Goal: Task Accomplishment & Management: Manage account settings

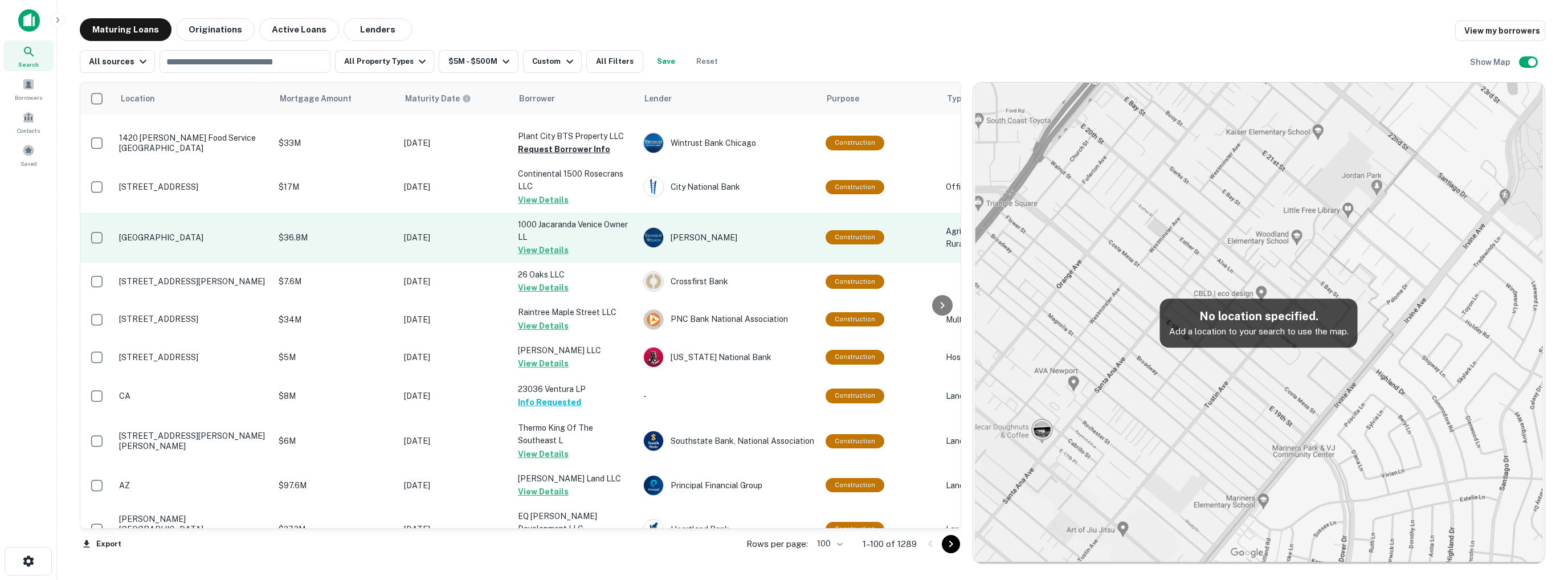
scroll to position [285, 0]
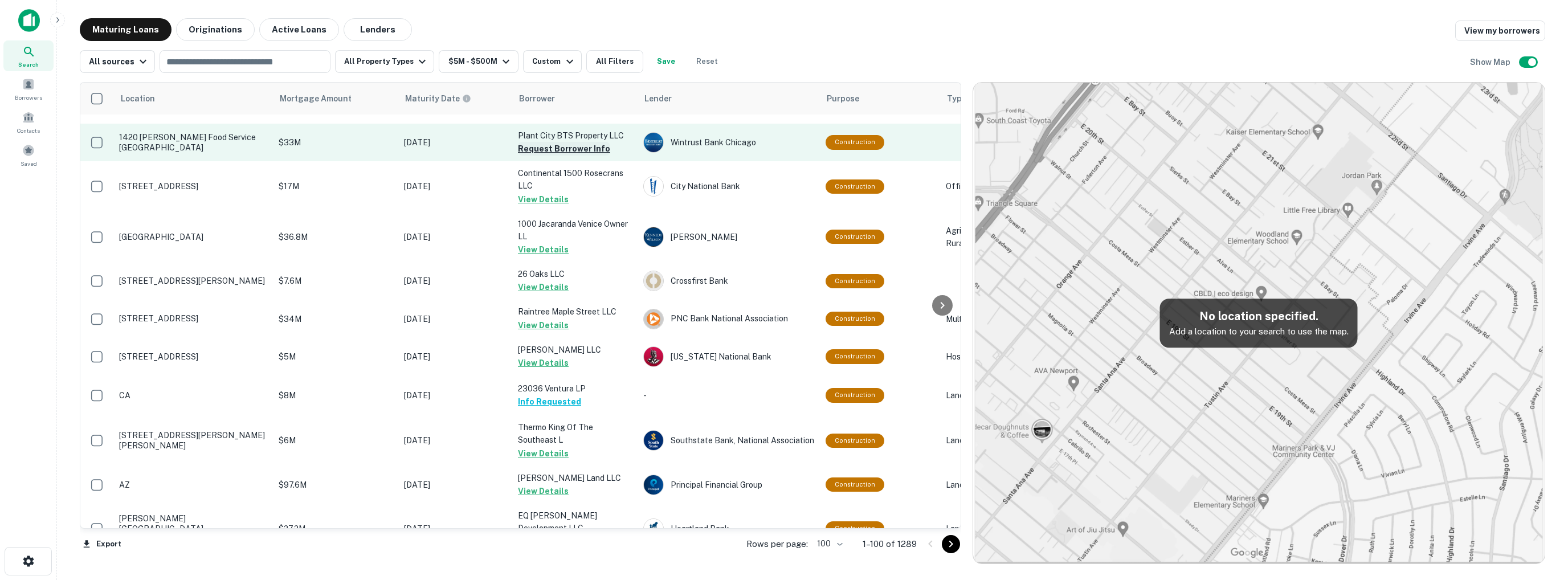
click at [545, 151] on button "Request Borrower Info" at bounding box center [563, 148] width 92 height 13
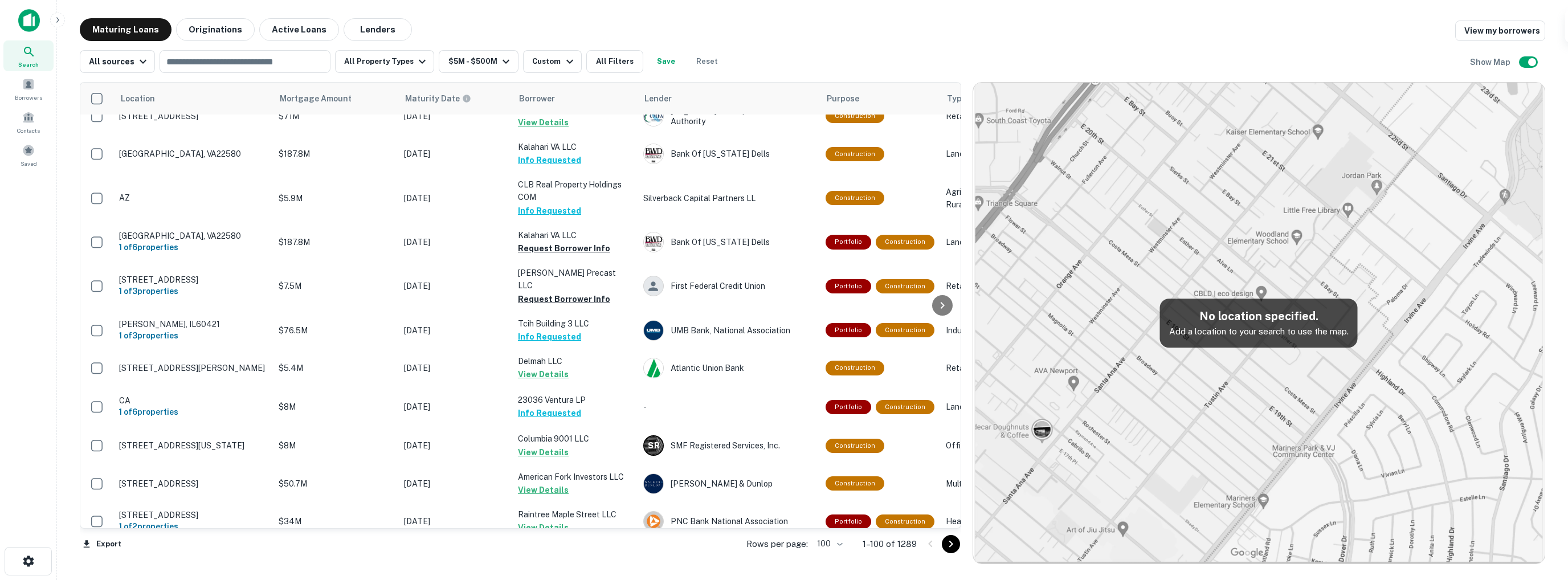
scroll to position [1083, 0]
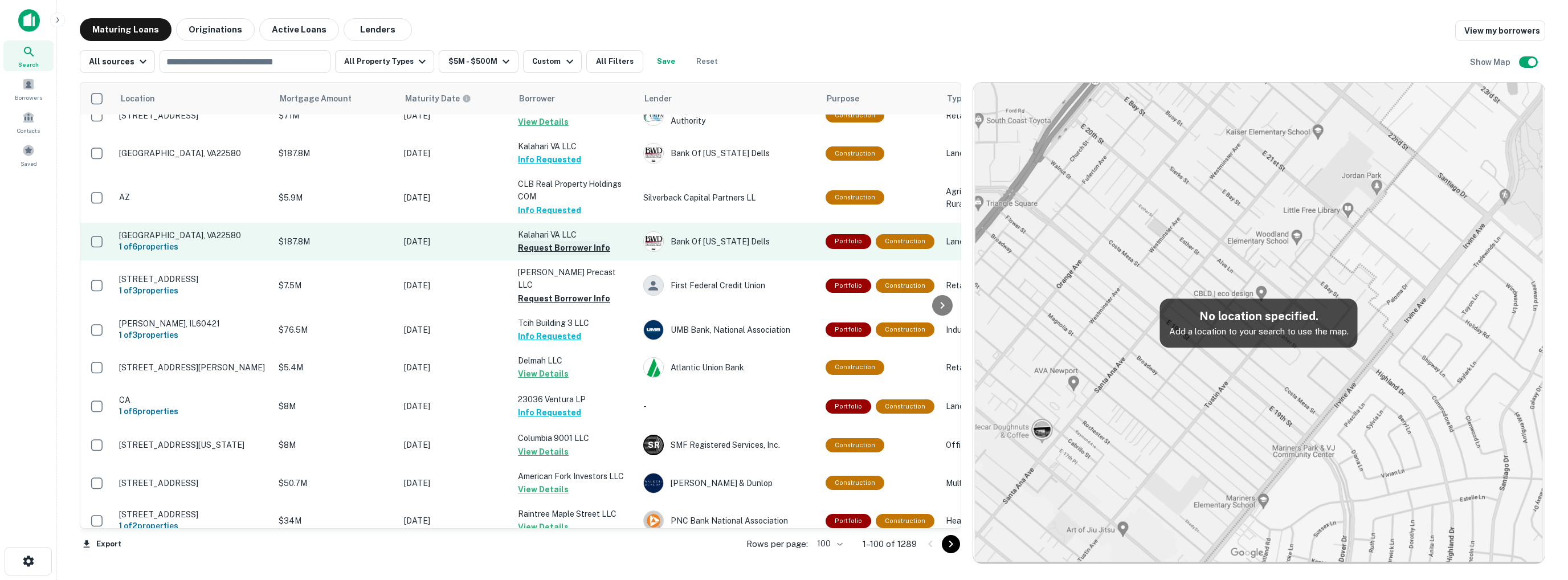
click at [555, 241] on button "Request Borrower Info" at bounding box center [563, 248] width 92 height 13
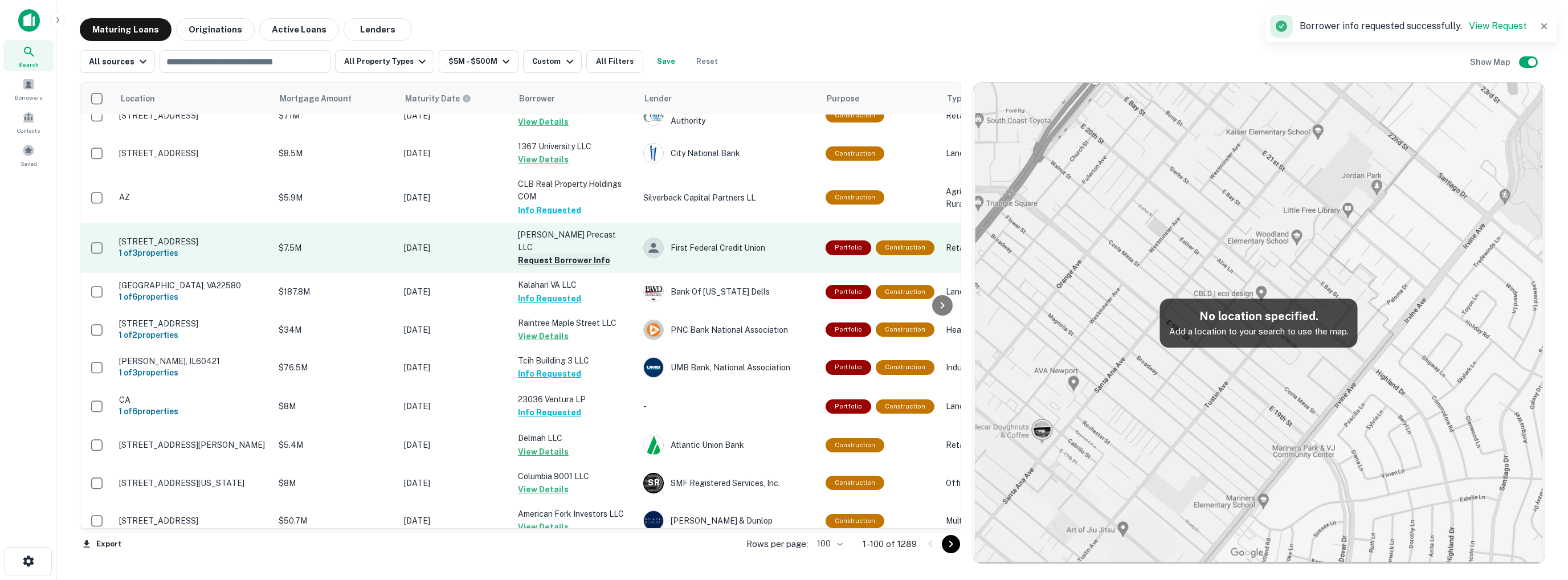
click at [548, 253] on button "Request Borrower Info" at bounding box center [563, 260] width 92 height 13
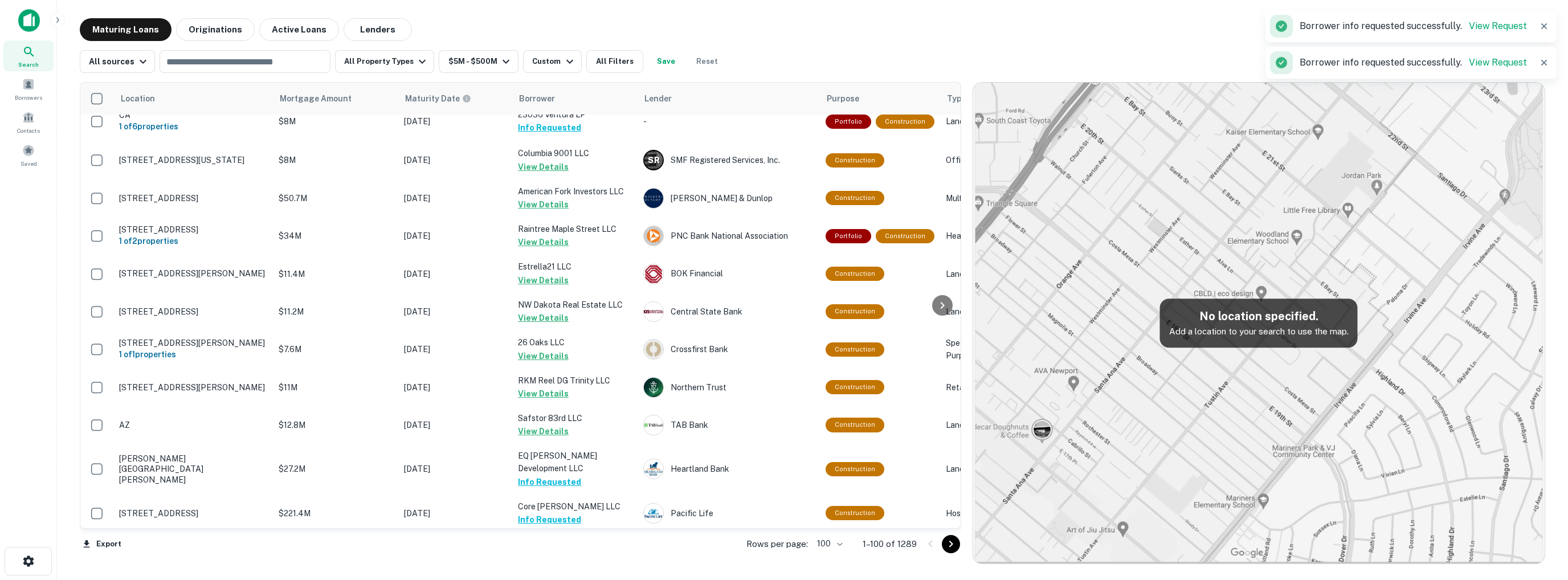
scroll to position [1652, 0]
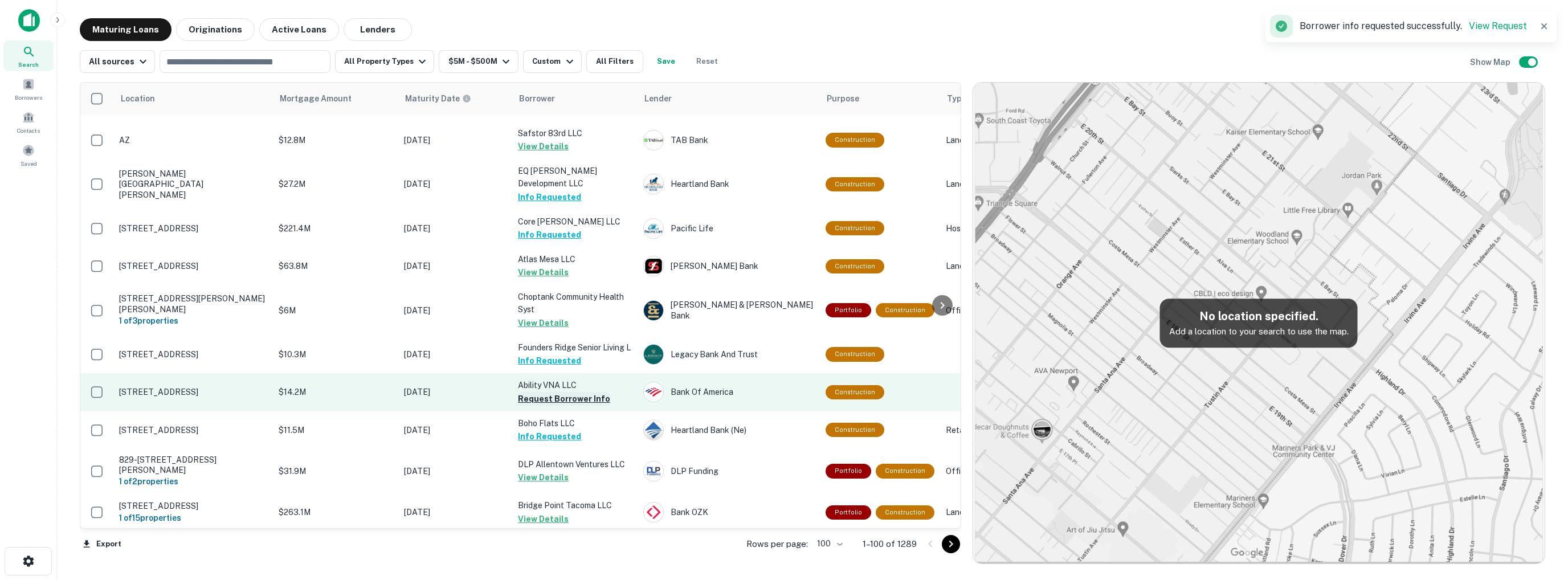
click at [565, 392] on button "Request Borrower Info" at bounding box center [563, 399] width 92 height 13
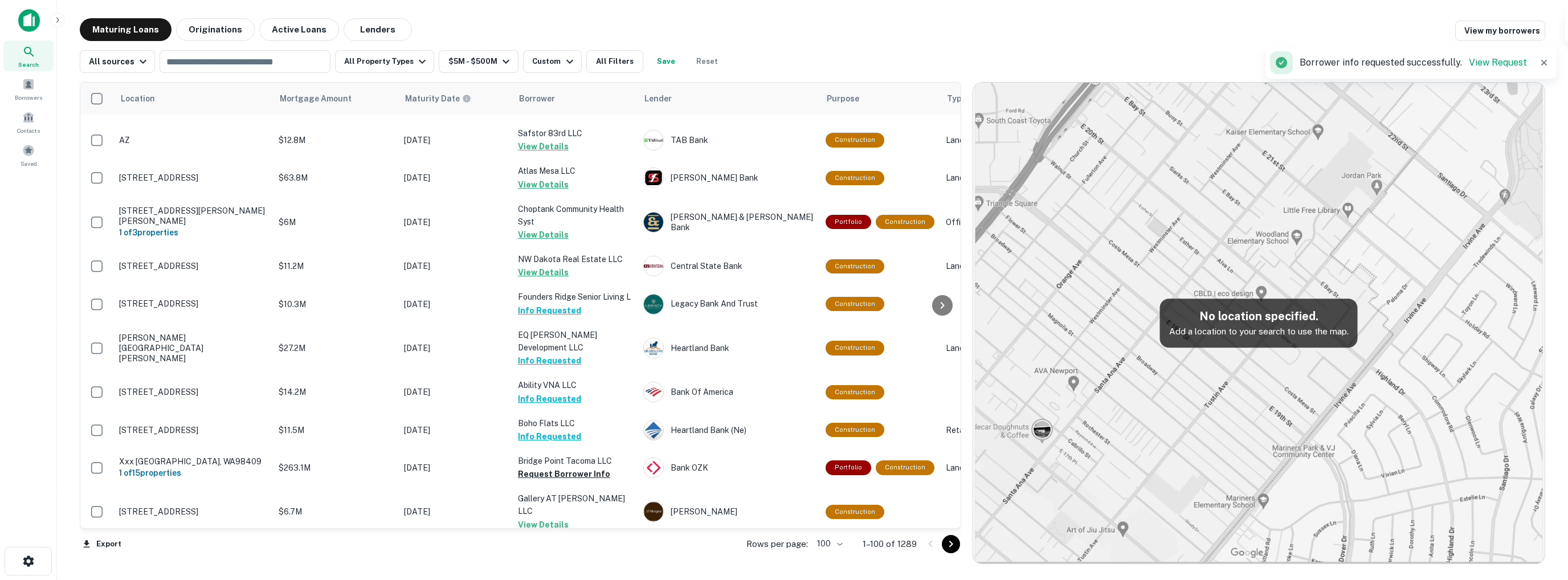
scroll to position [1880, 0]
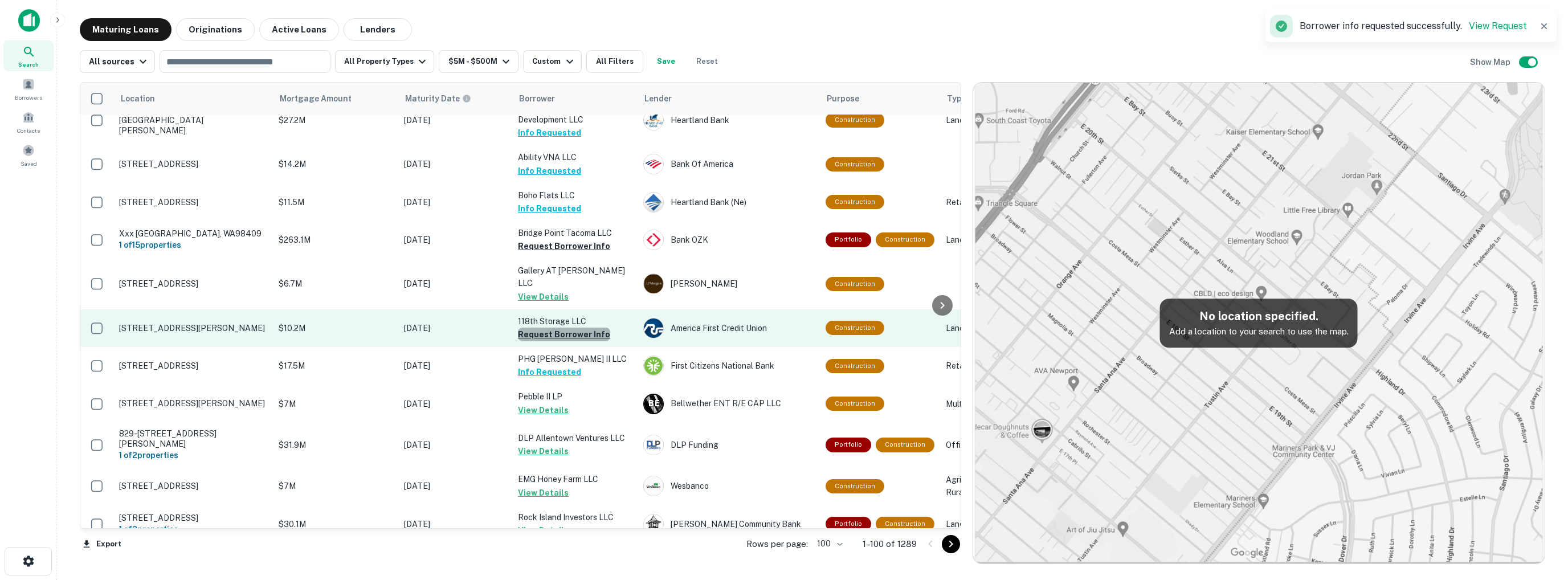
click at [575, 327] on button "Request Borrower Info" at bounding box center [563, 334] width 92 height 13
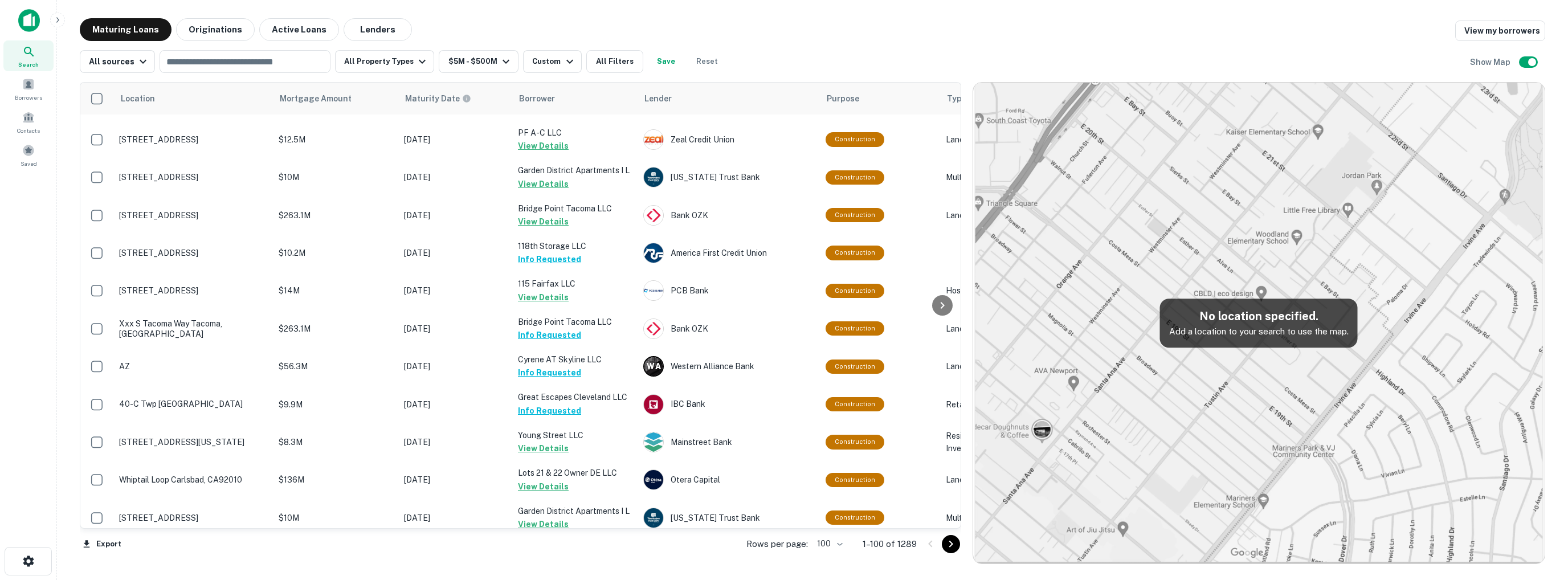
scroll to position [3598, 0]
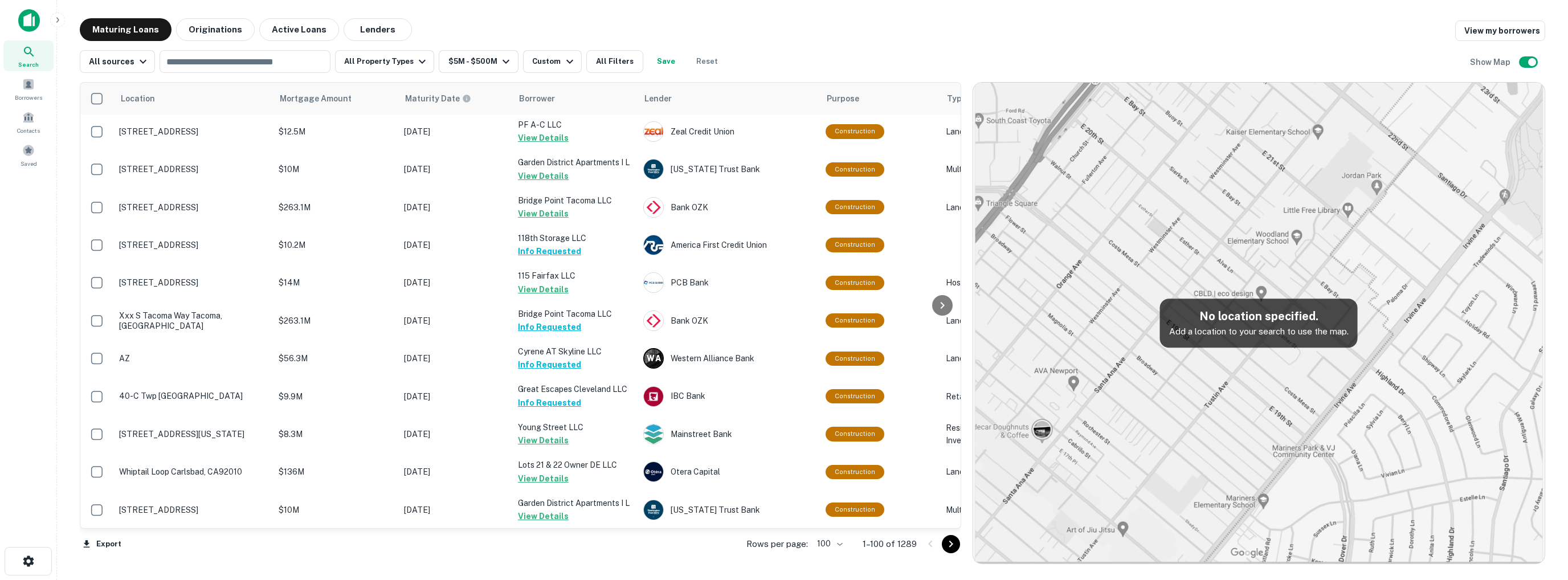
click at [951, 543] on icon "Go to next page" at bounding box center [950, 544] width 4 height 7
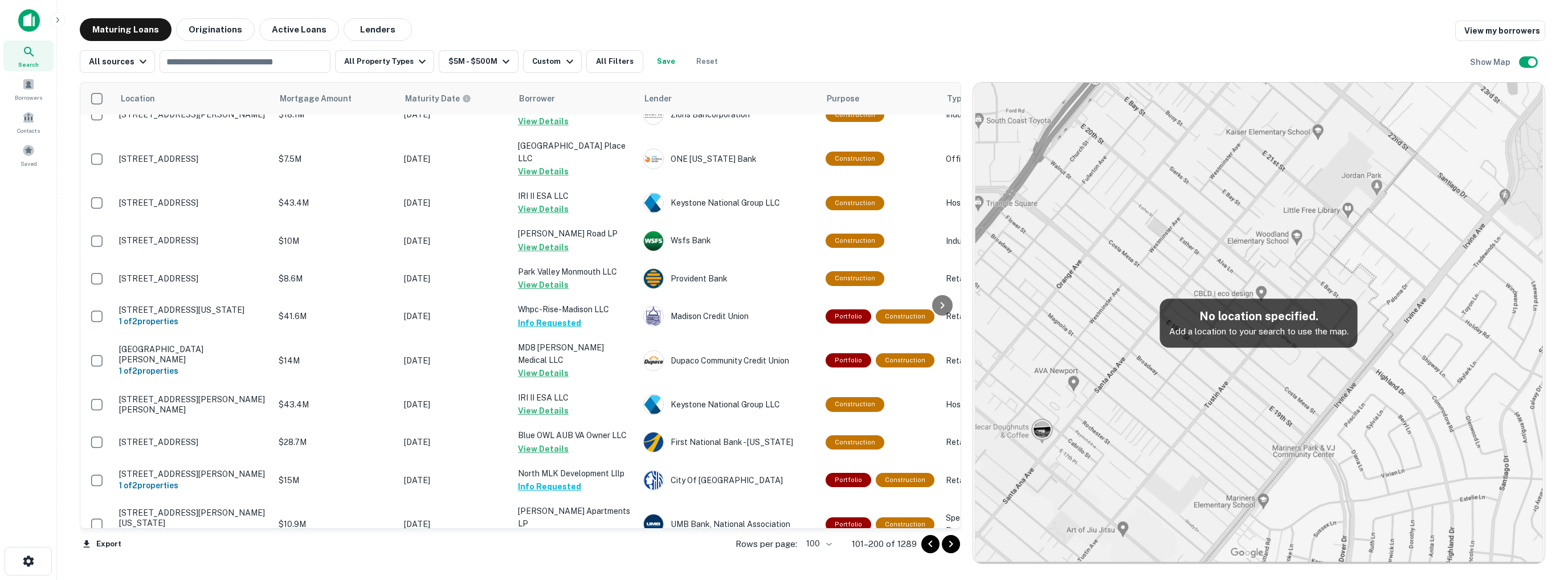
scroll to position [3619, 0]
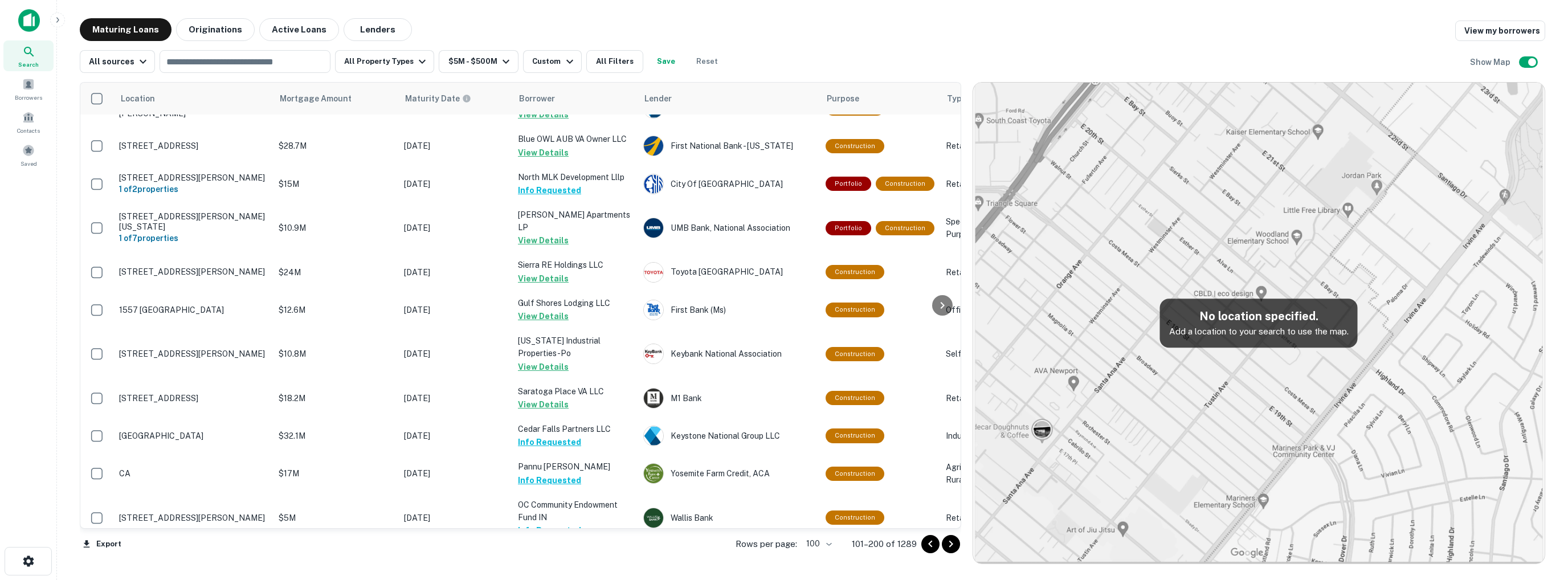
click at [955, 546] on icon "Go to next page" at bounding box center [951, 544] width 13 height 13
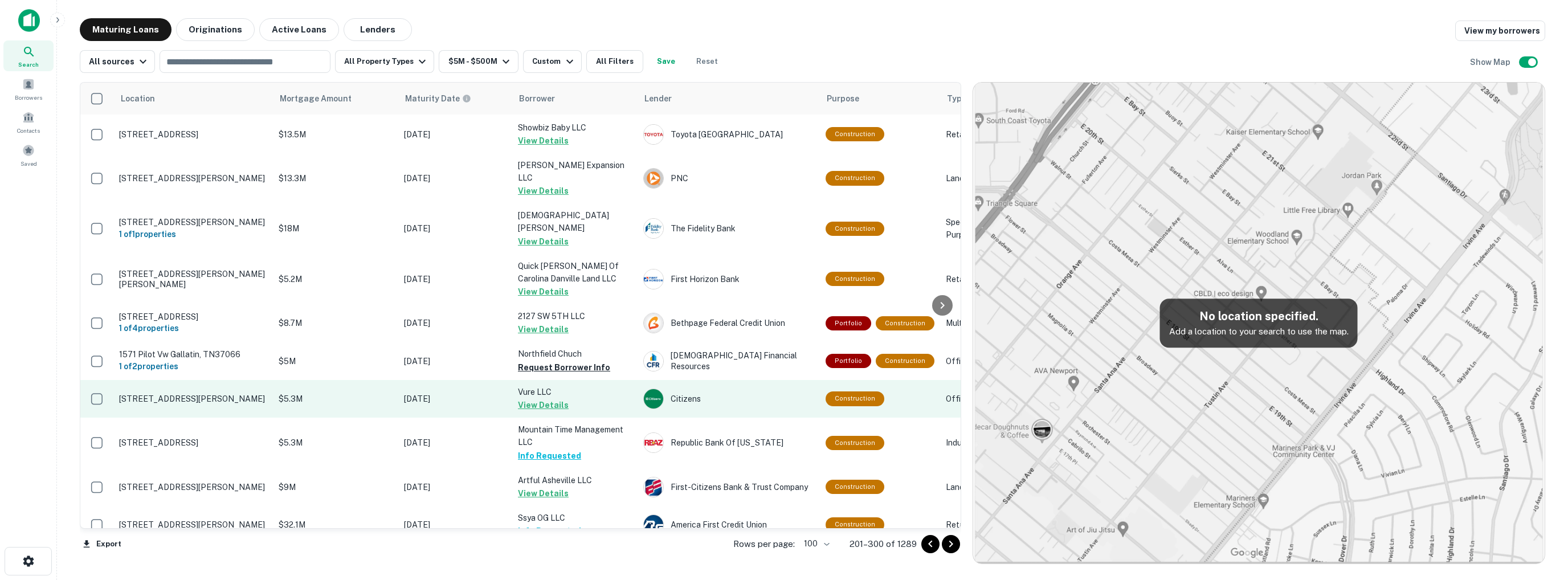
scroll to position [3705, 0]
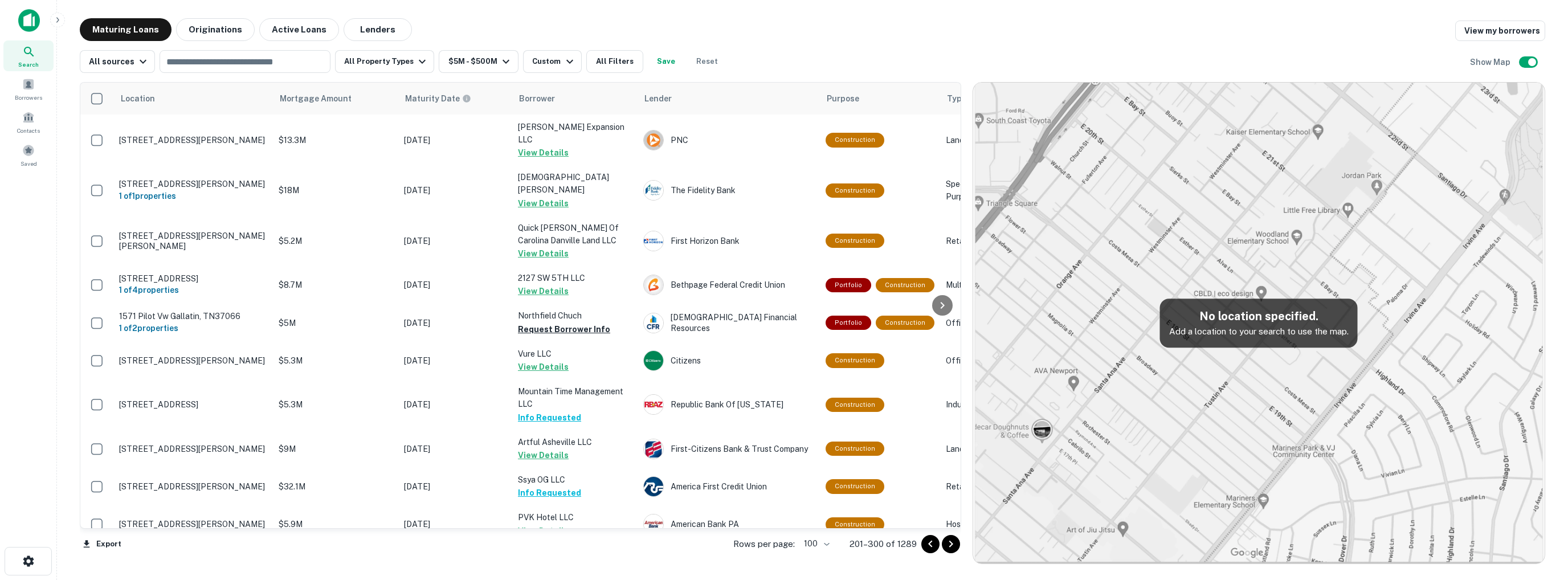
click at [952, 544] on icon "Go to next page" at bounding box center [950, 544] width 4 height 7
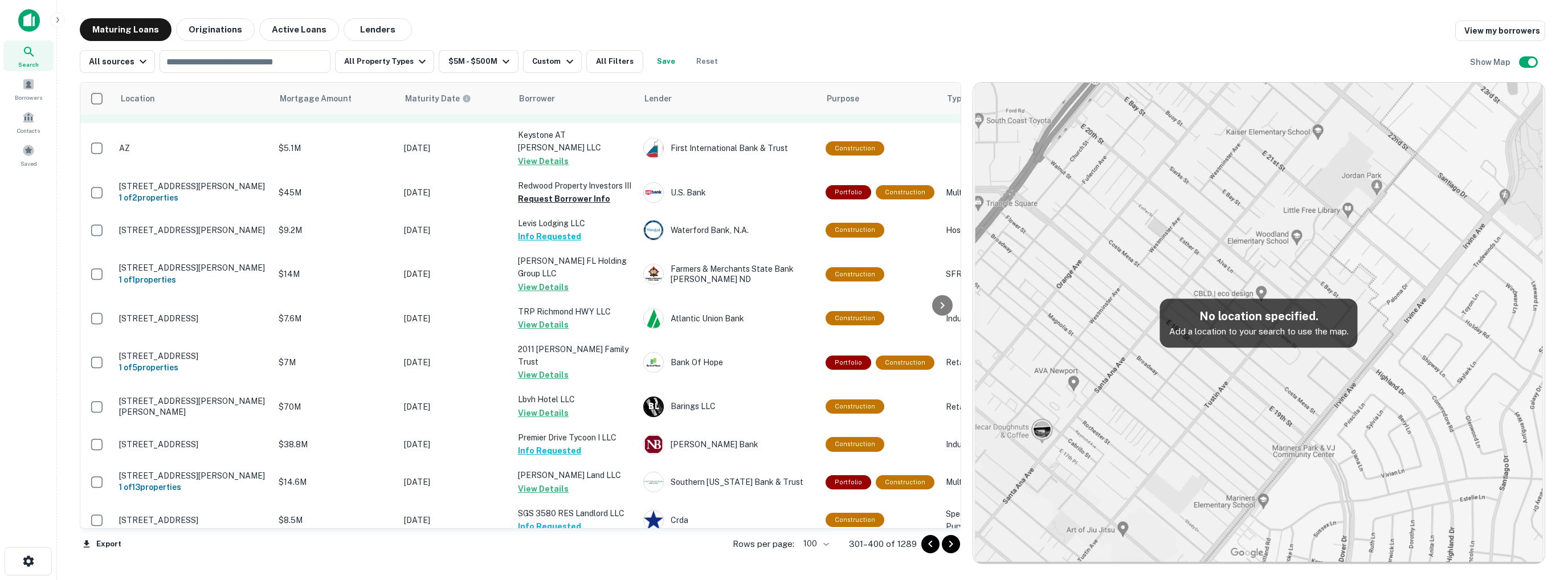
scroll to position [1140, 0]
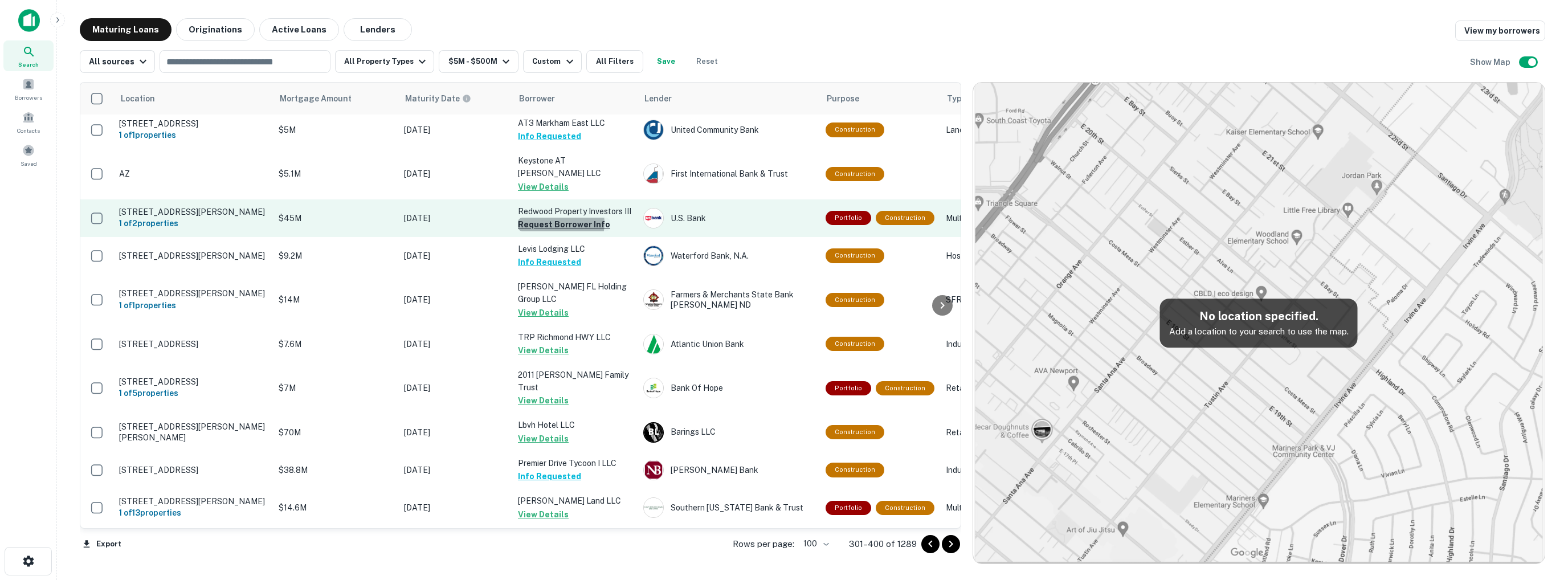
click at [556, 217] on button "Request Borrower Info" at bounding box center [563, 224] width 92 height 13
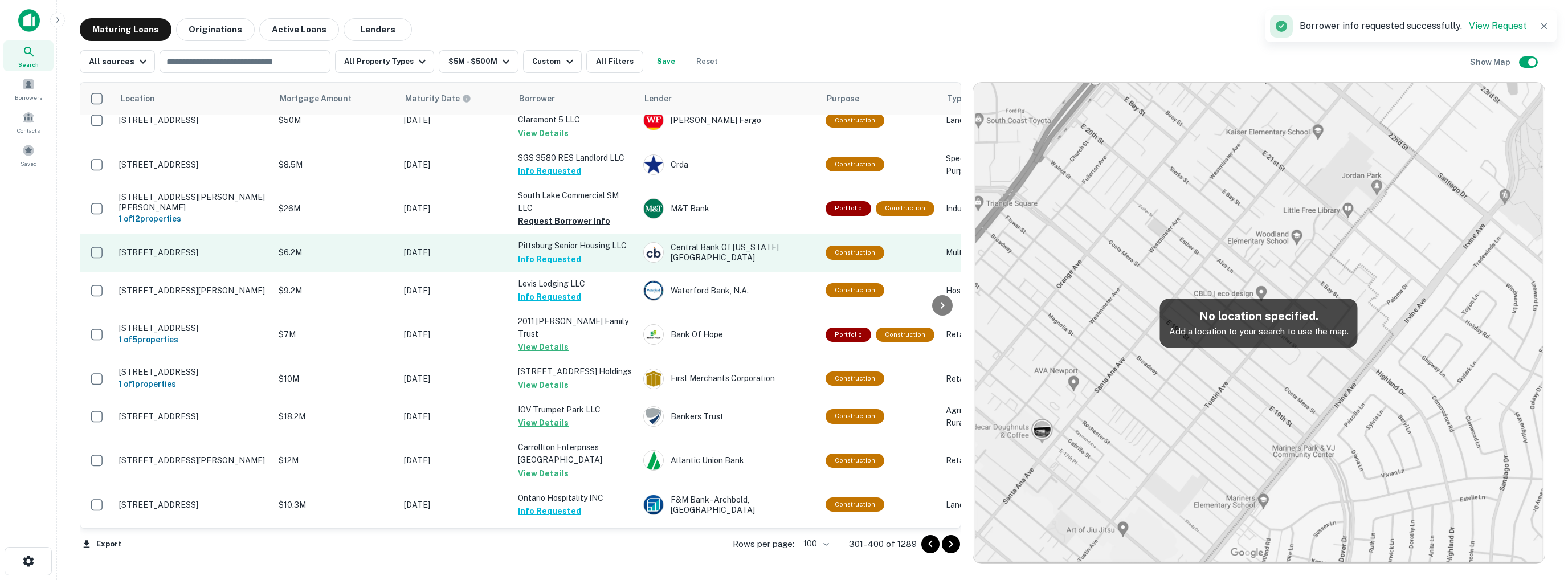
scroll to position [1481, 0]
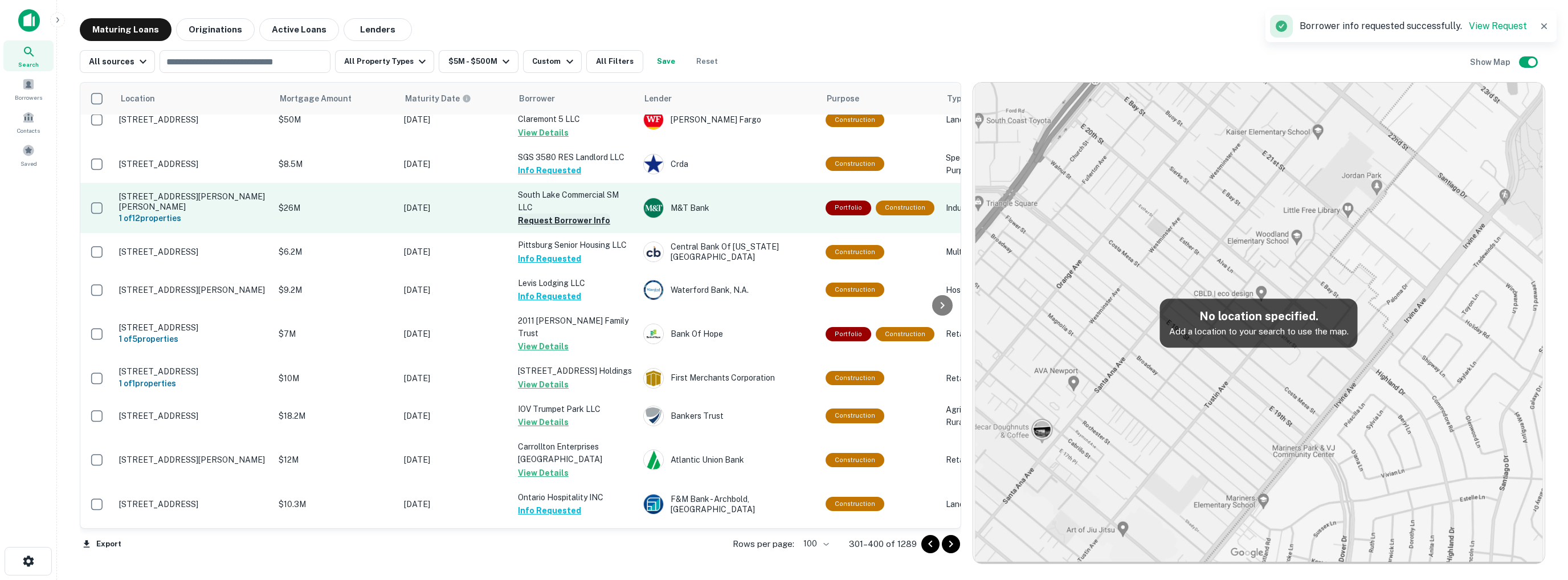
click at [563, 214] on button "Request Borrower Info" at bounding box center [563, 220] width 92 height 13
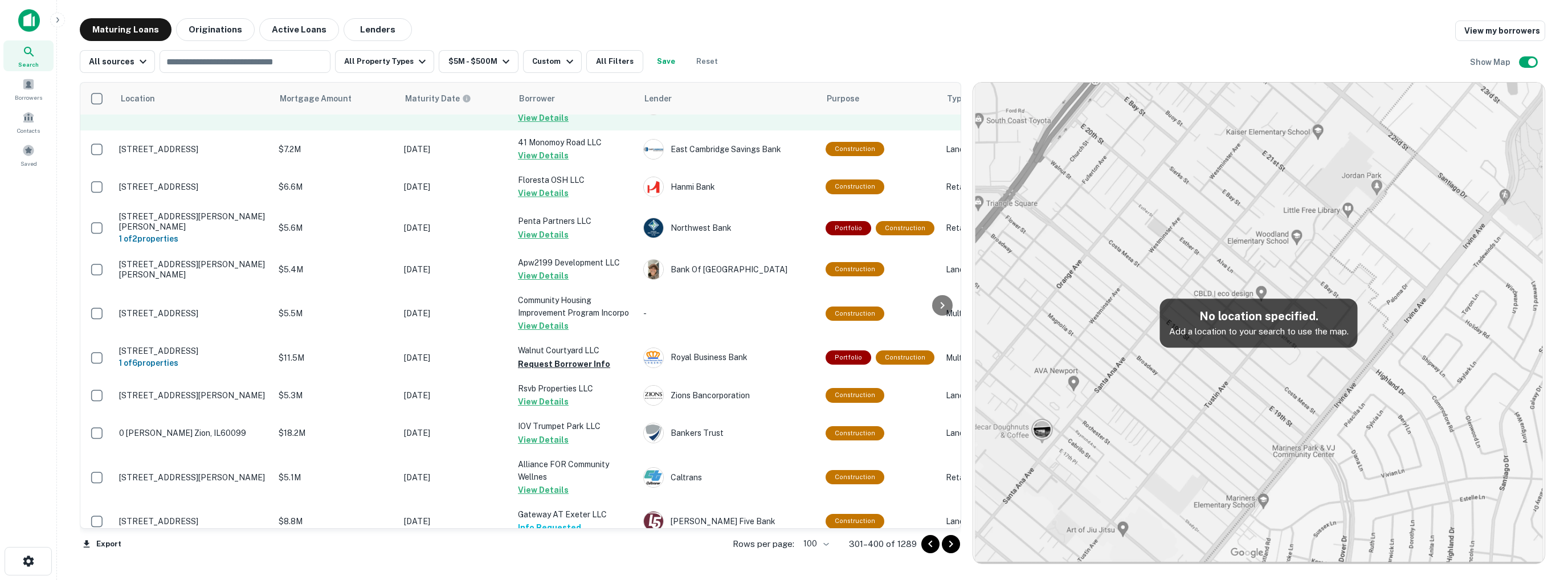
scroll to position [2540, 0]
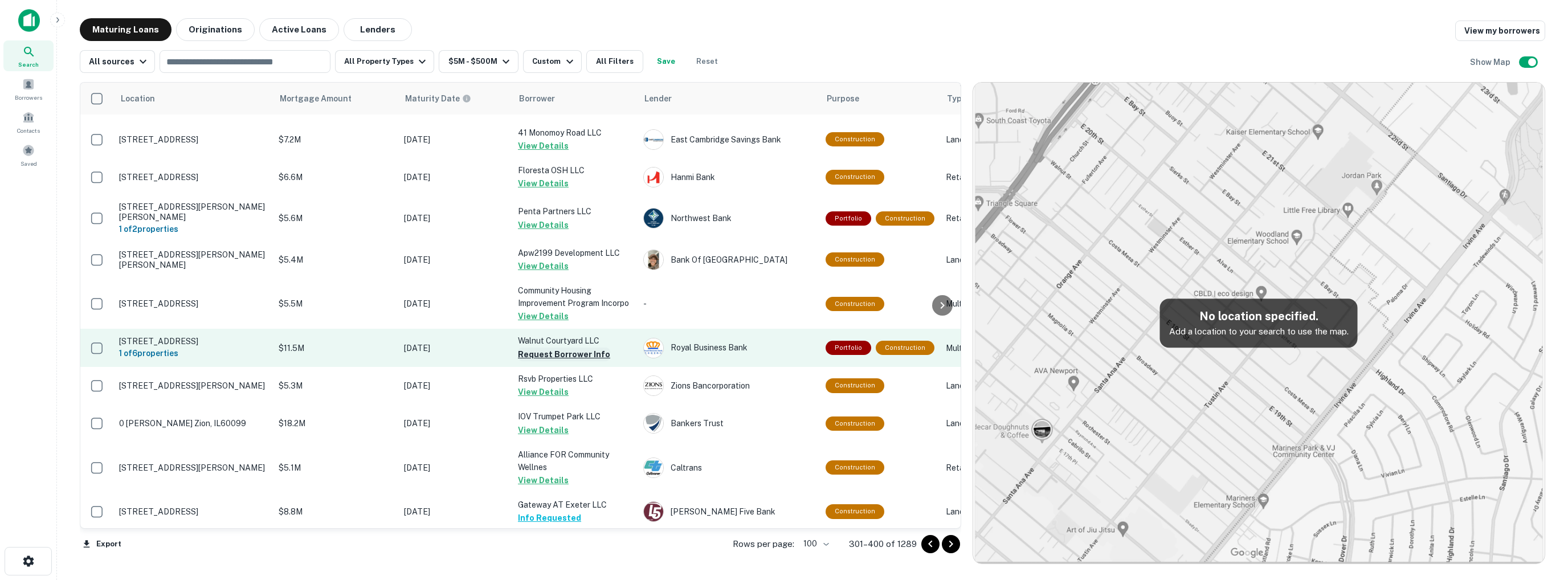
click at [551, 348] on button "Request Borrower Info" at bounding box center [563, 354] width 92 height 13
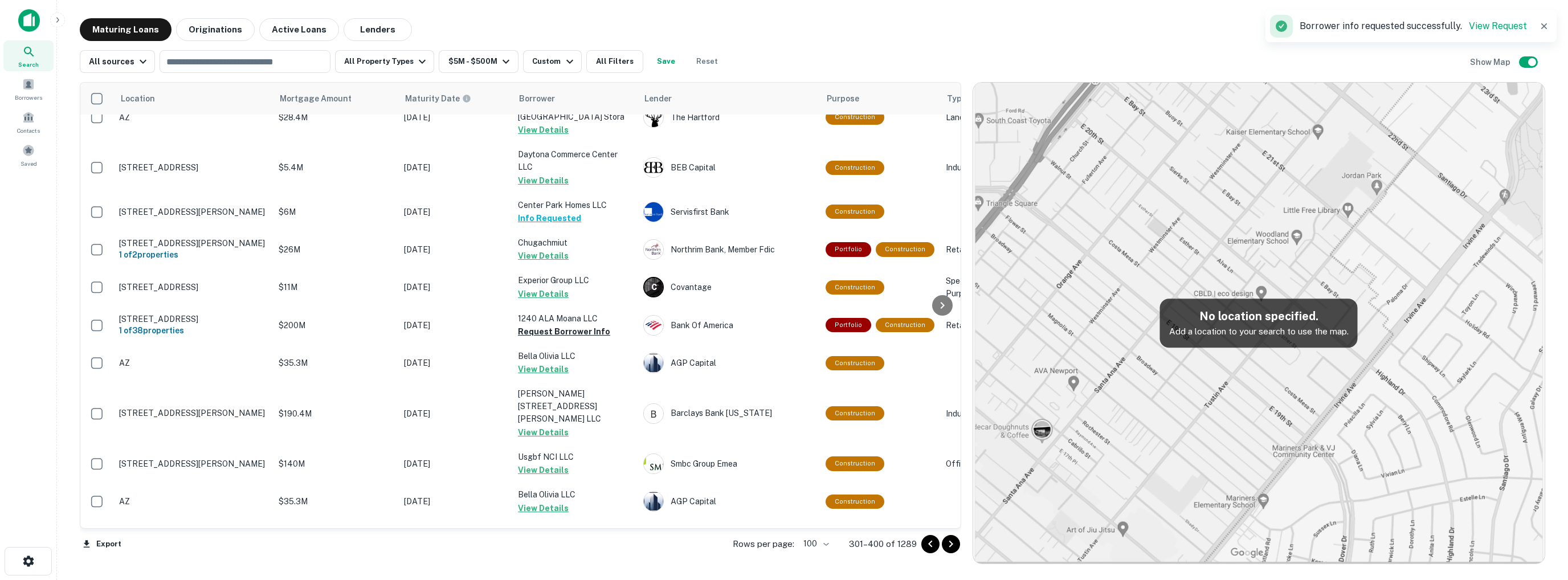
scroll to position [3483, 0]
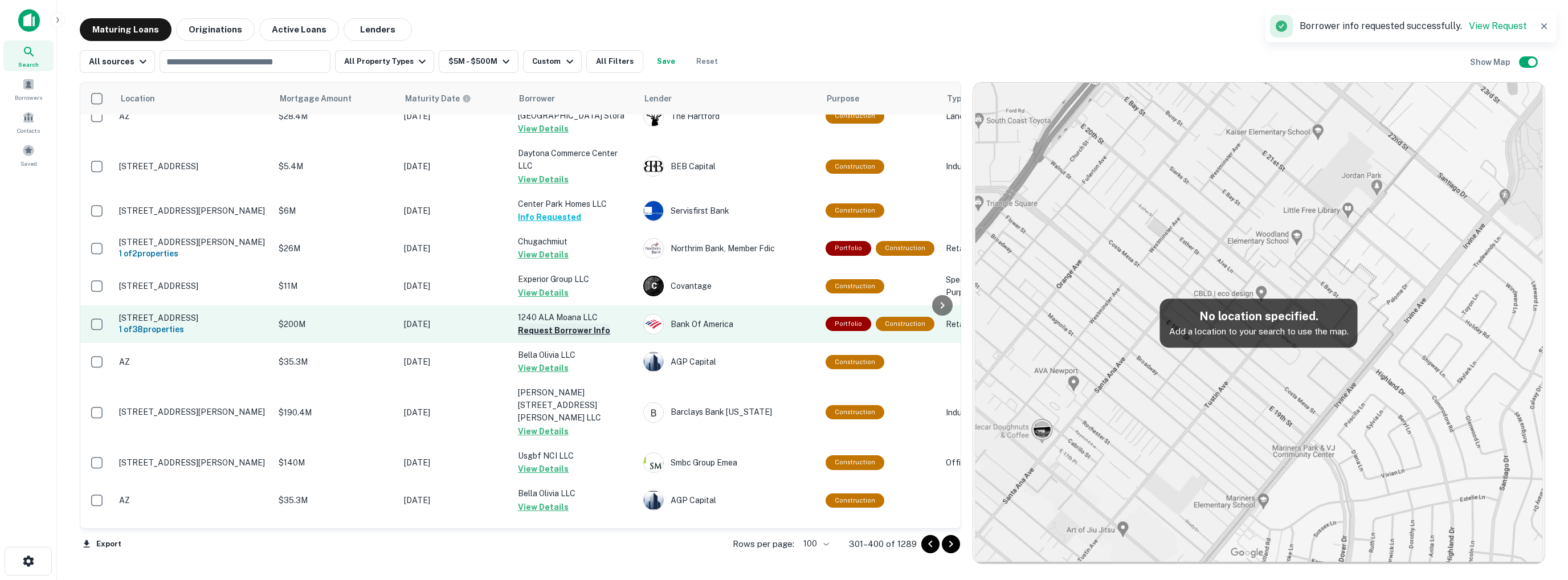
click at [551, 324] on button "Request Borrower Info" at bounding box center [563, 330] width 92 height 13
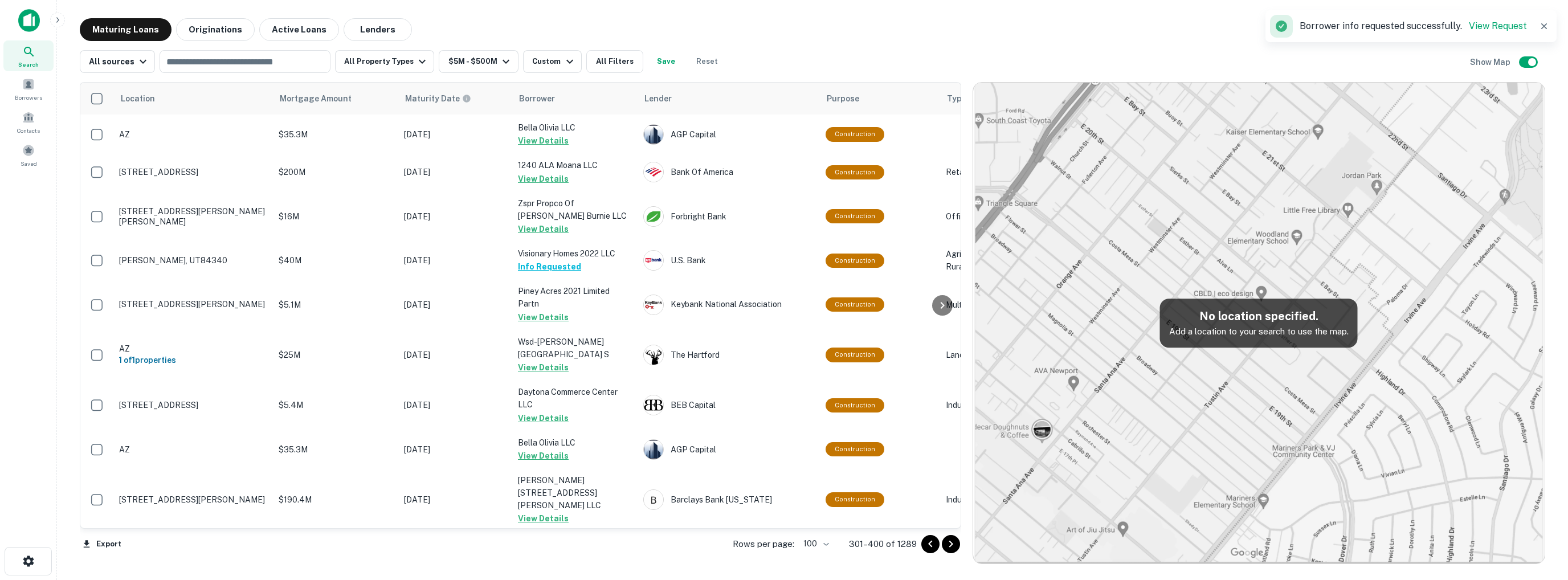
scroll to position [3721, 0]
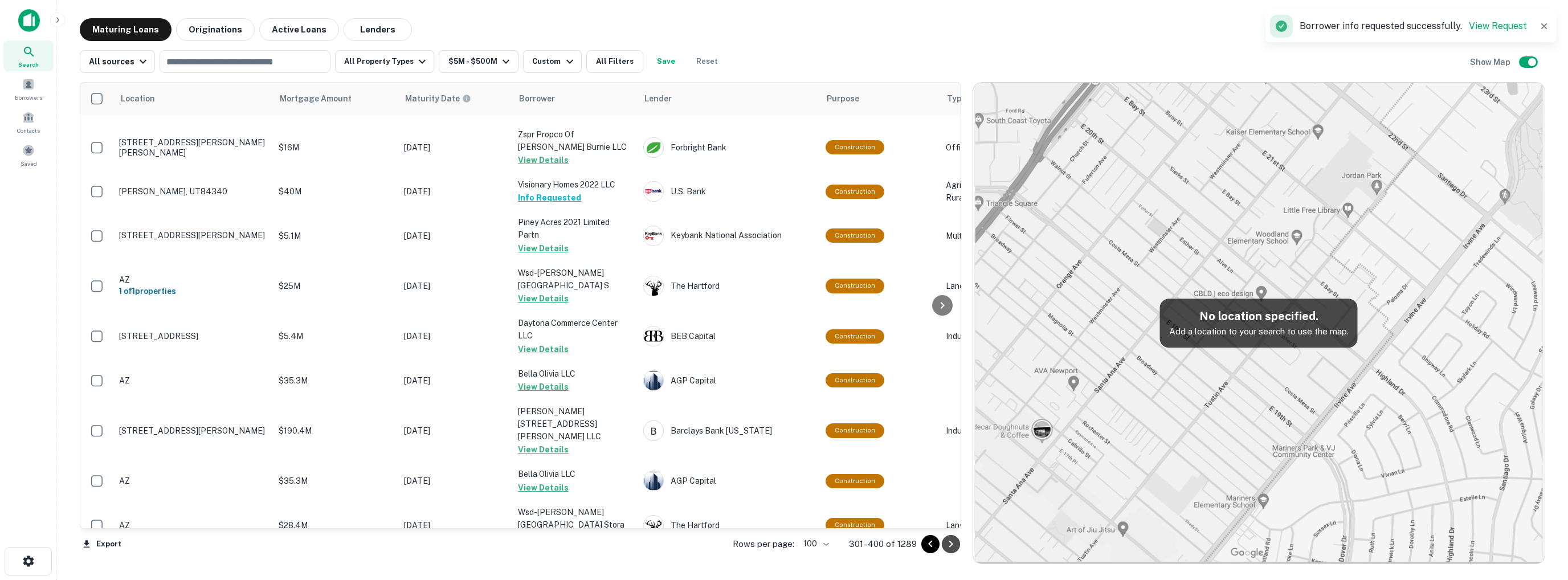
click at [954, 541] on icon "Go to next page" at bounding box center [951, 544] width 13 height 13
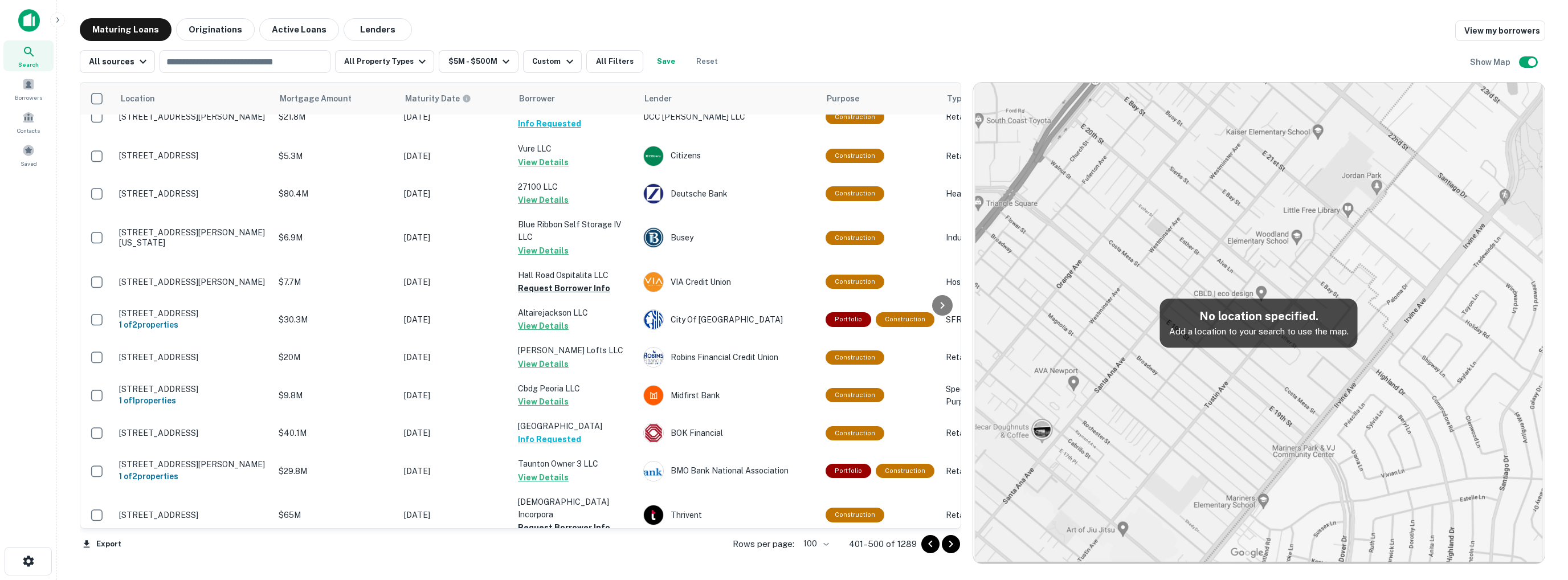
scroll to position [1026, 0]
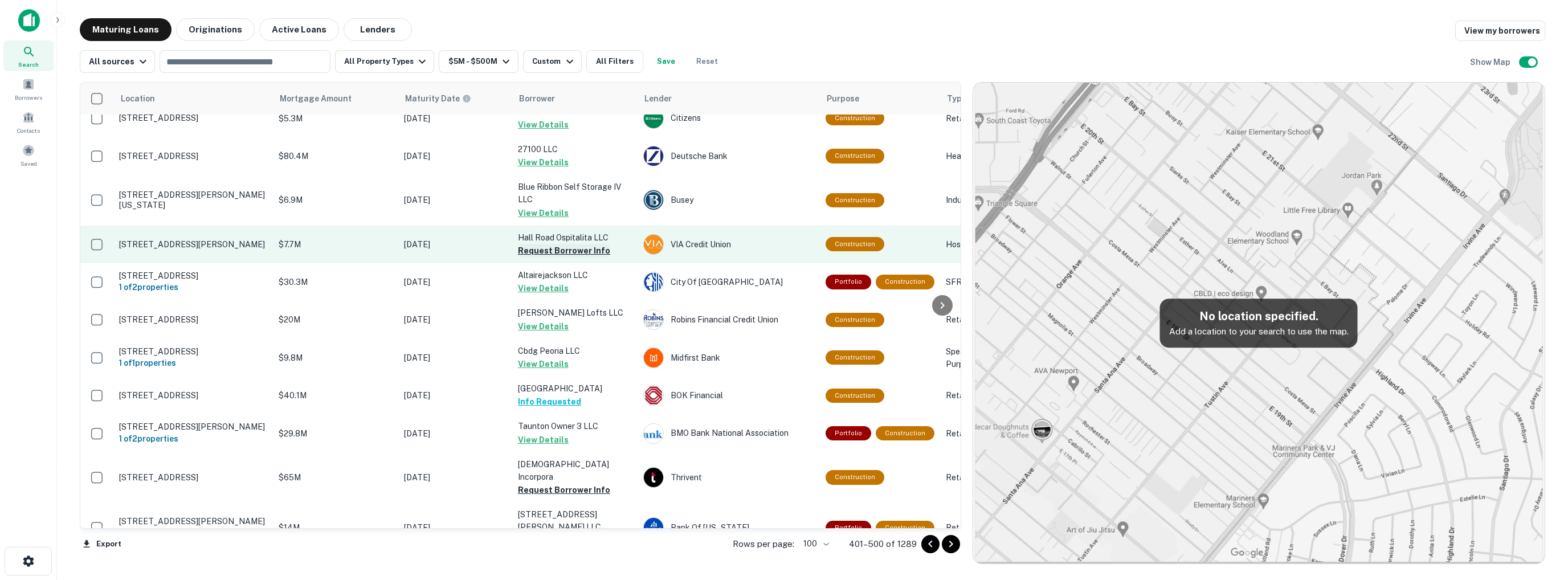
click at [534, 258] on button "Request Borrower Info" at bounding box center [563, 250] width 92 height 13
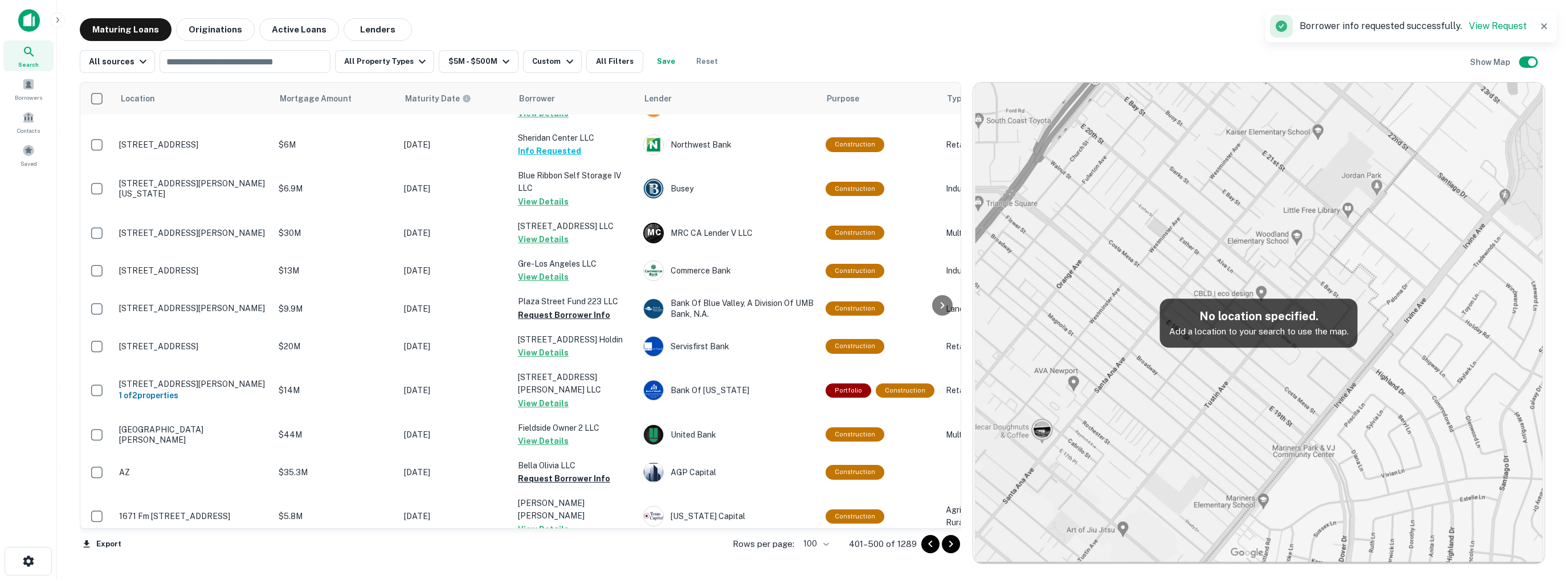
scroll to position [1481, 0]
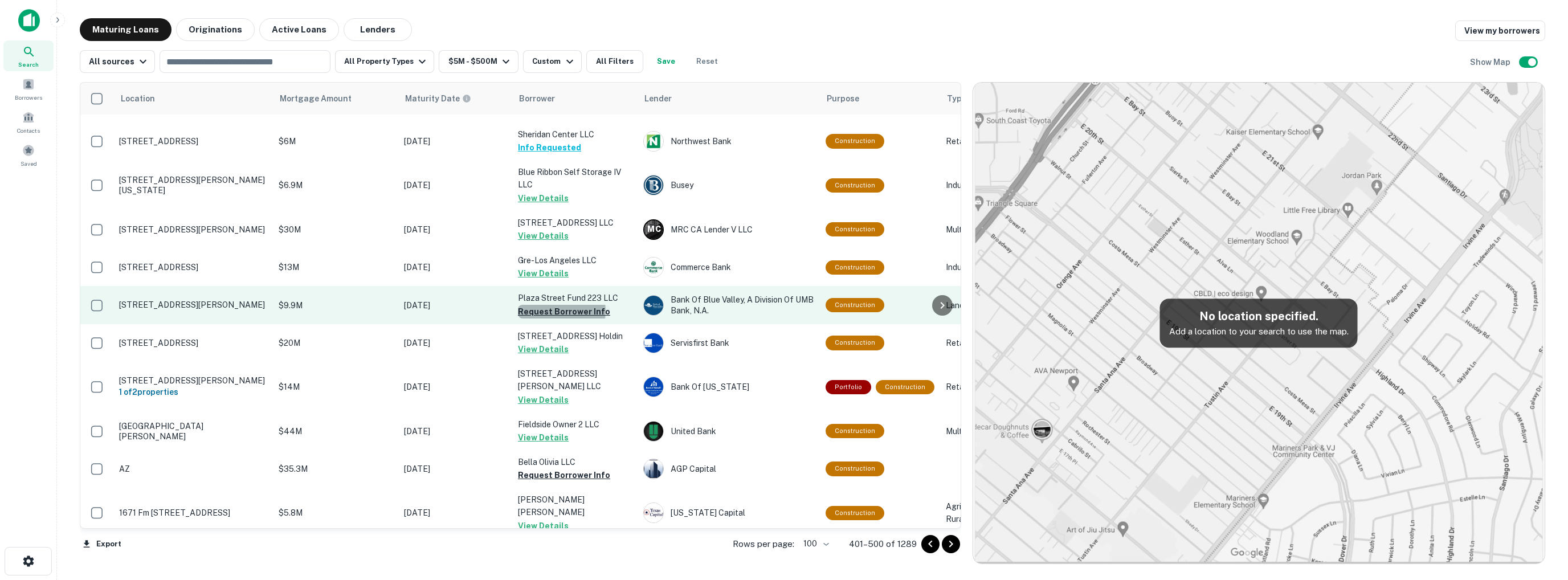
click at [561, 305] on button "Request Borrower Info" at bounding box center [563, 312] width 92 height 13
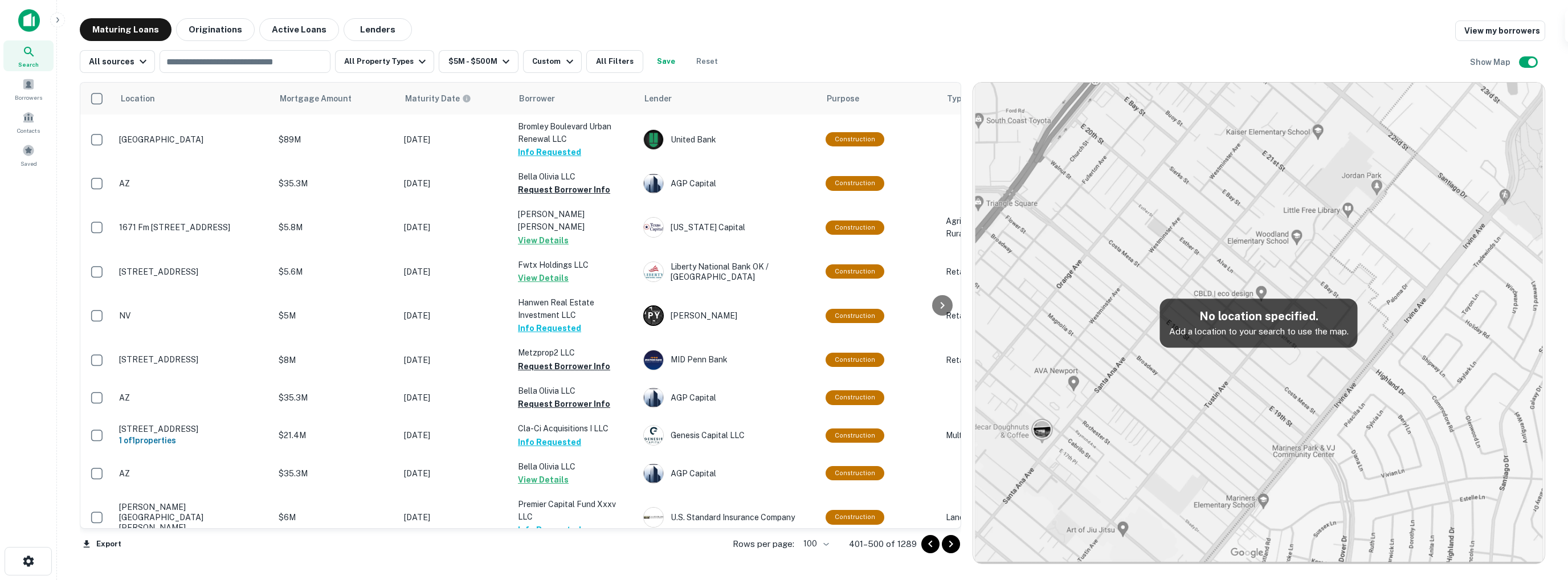
scroll to position [2109, 0]
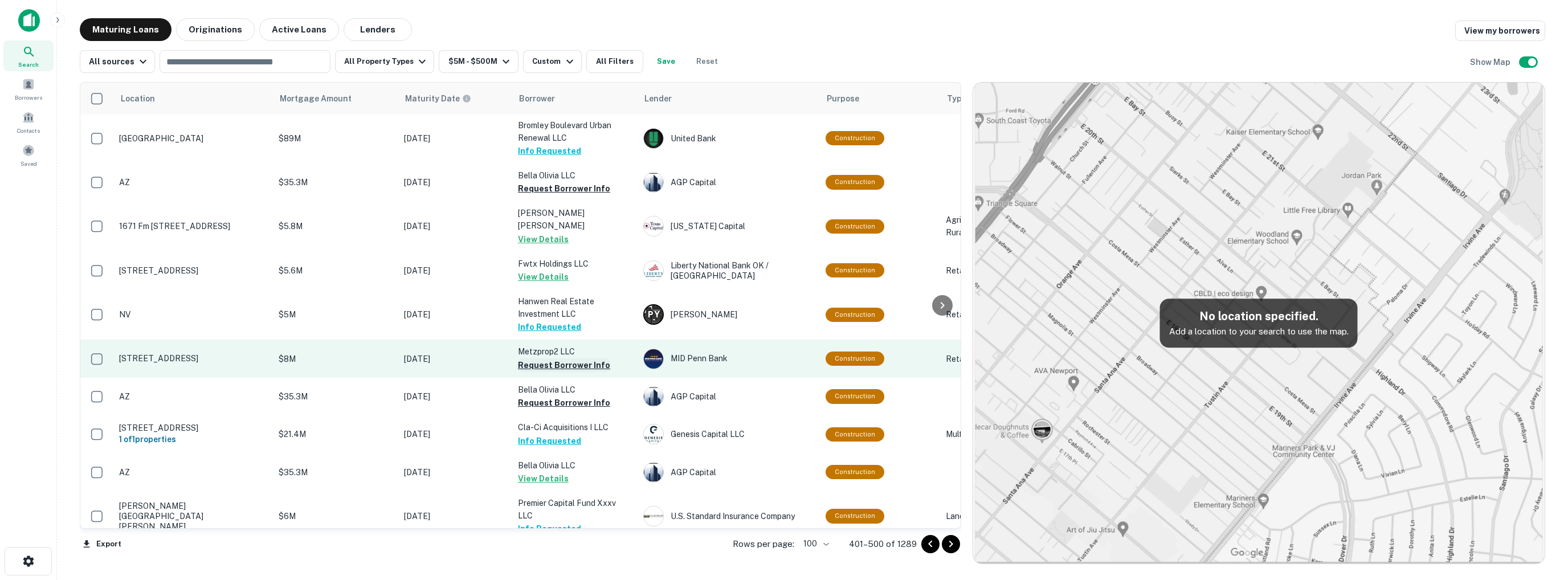
click at [536, 358] on button "Request Borrower Info" at bounding box center [563, 365] width 92 height 13
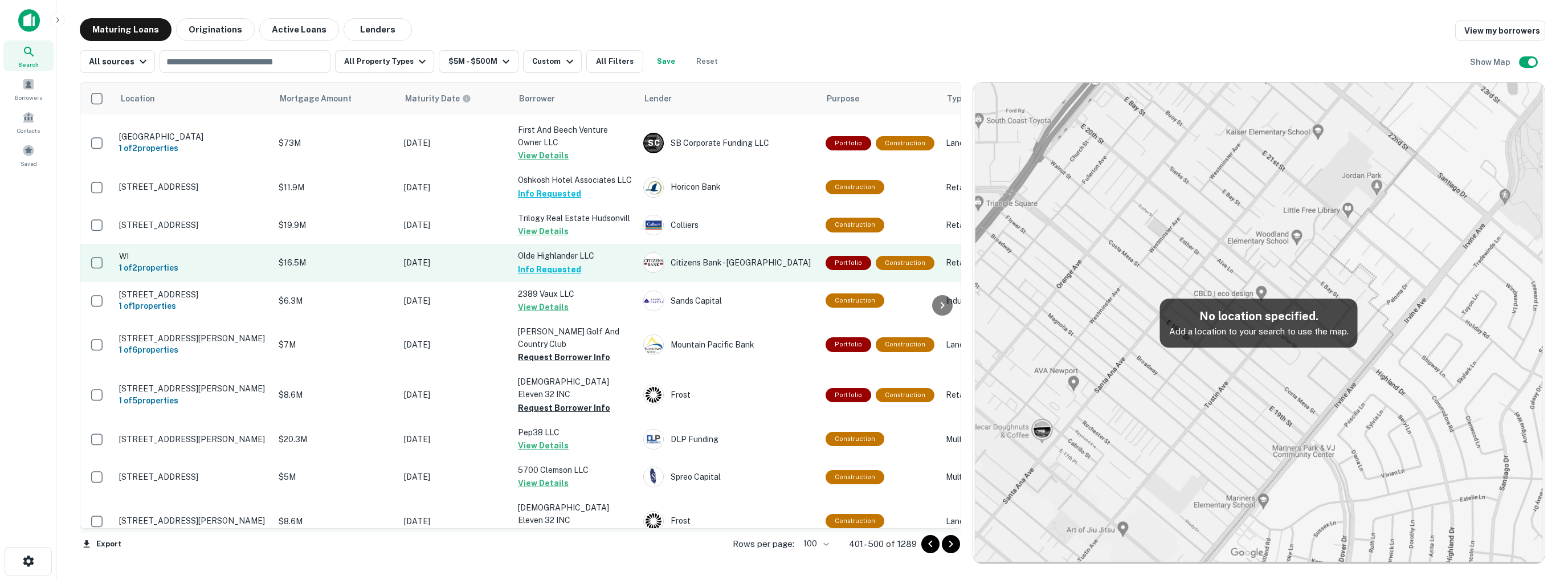
scroll to position [2621, 0]
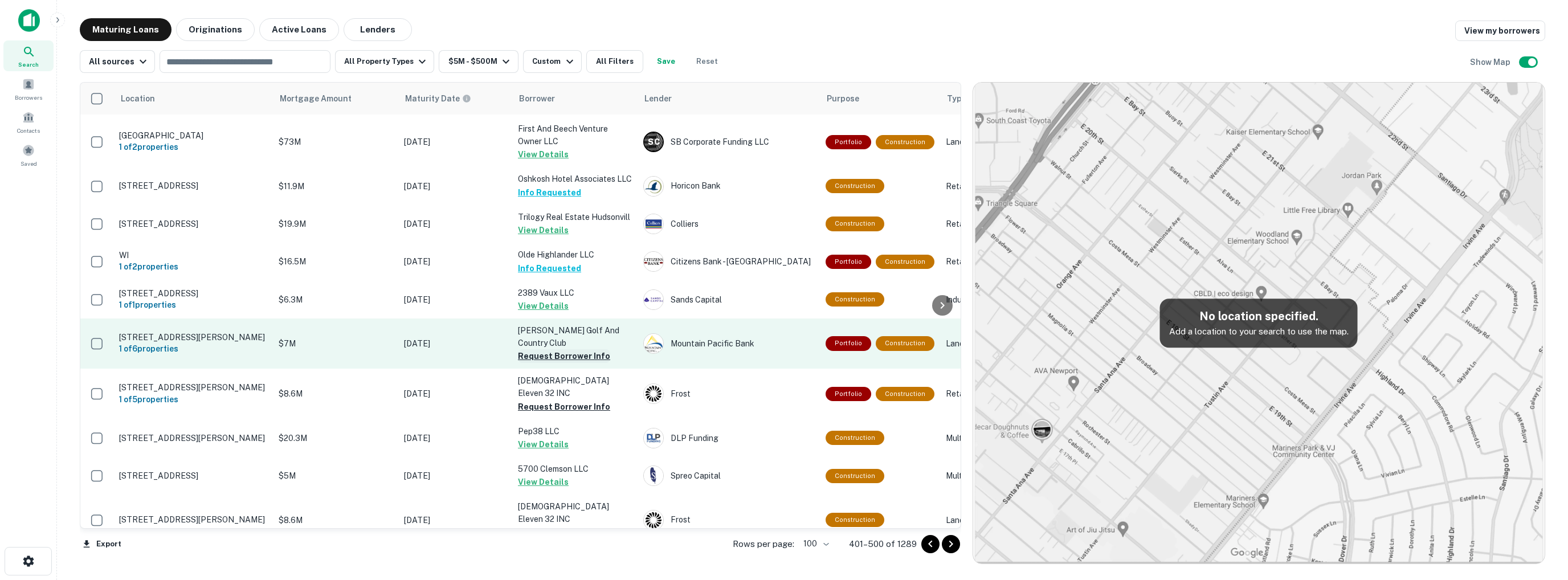
click at [551, 349] on button "Request Borrower Info" at bounding box center [563, 356] width 92 height 13
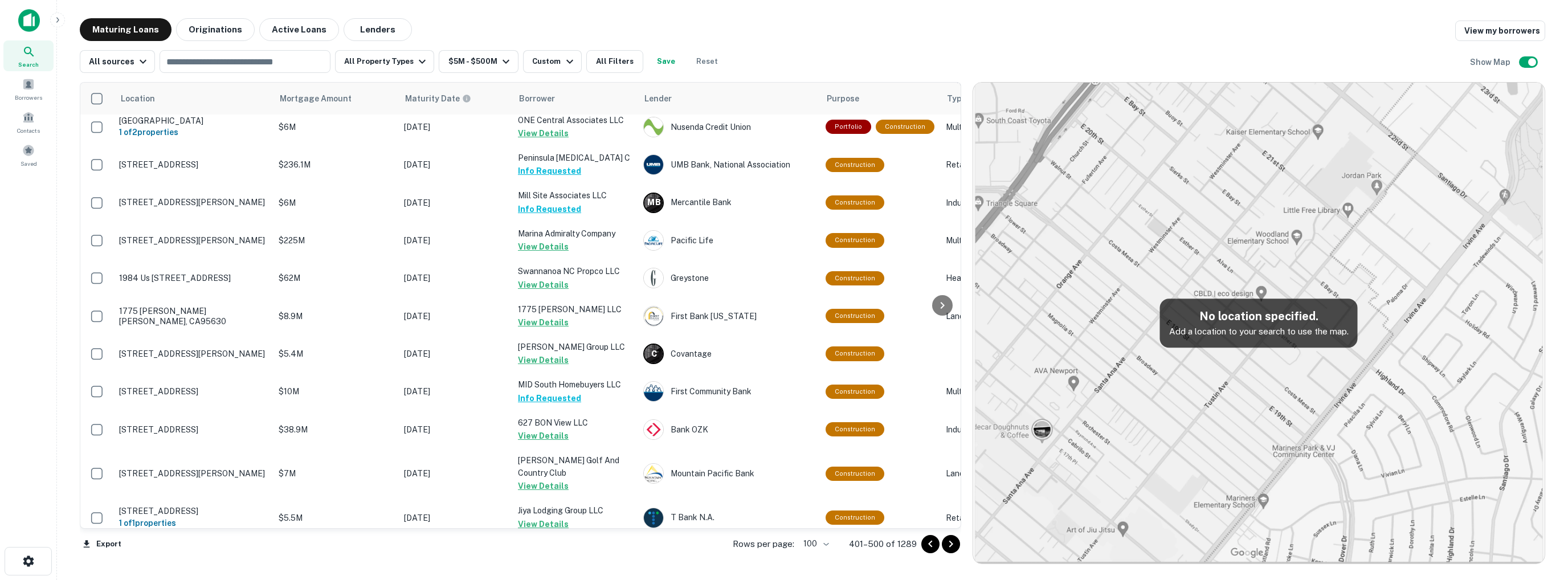
scroll to position [3595, 0]
click at [953, 546] on icon "Go to next page" at bounding box center [951, 544] width 13 height 13
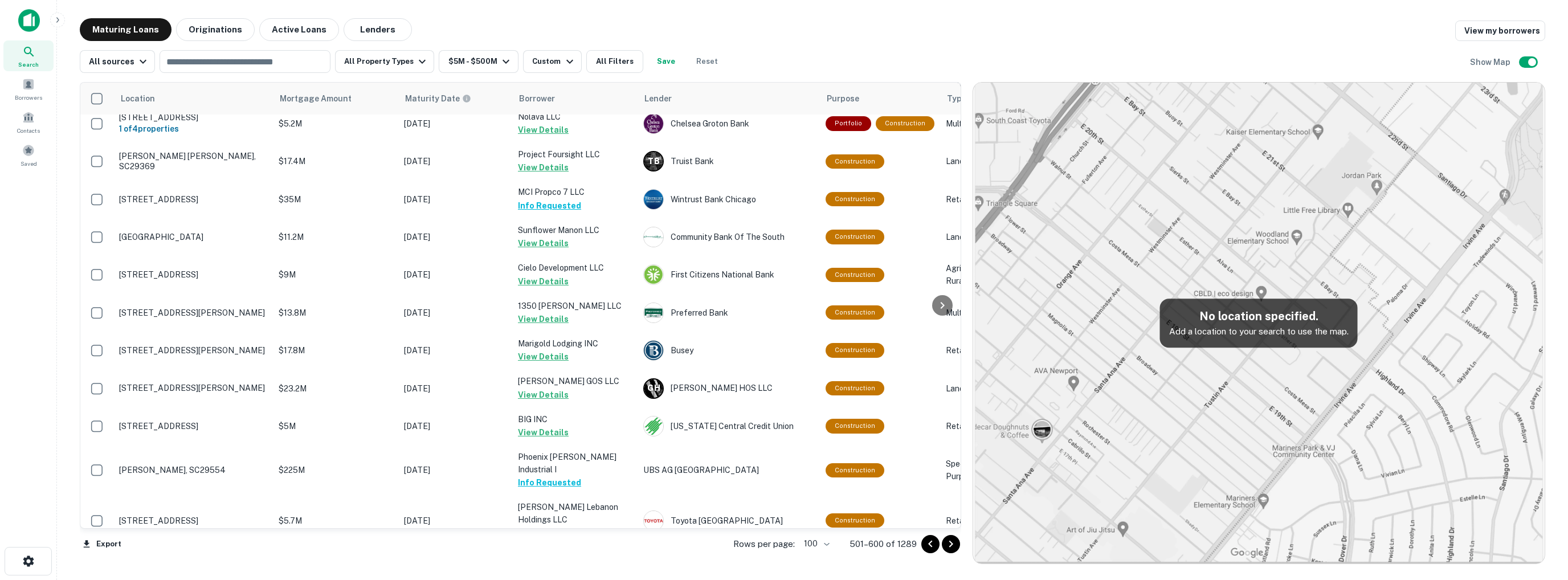
scroll to position [3697, 0]
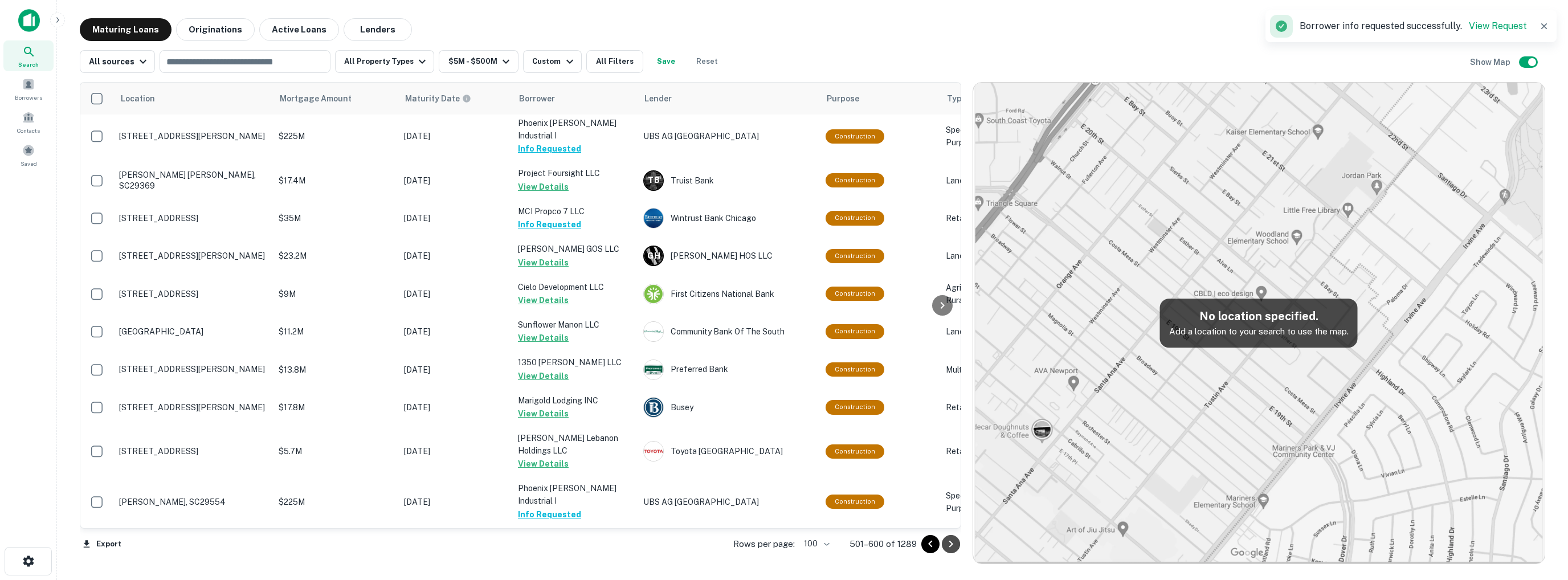
click at [949, 541] on icon "Go to next page" at bounding box center [950, 544] width 4 height 7
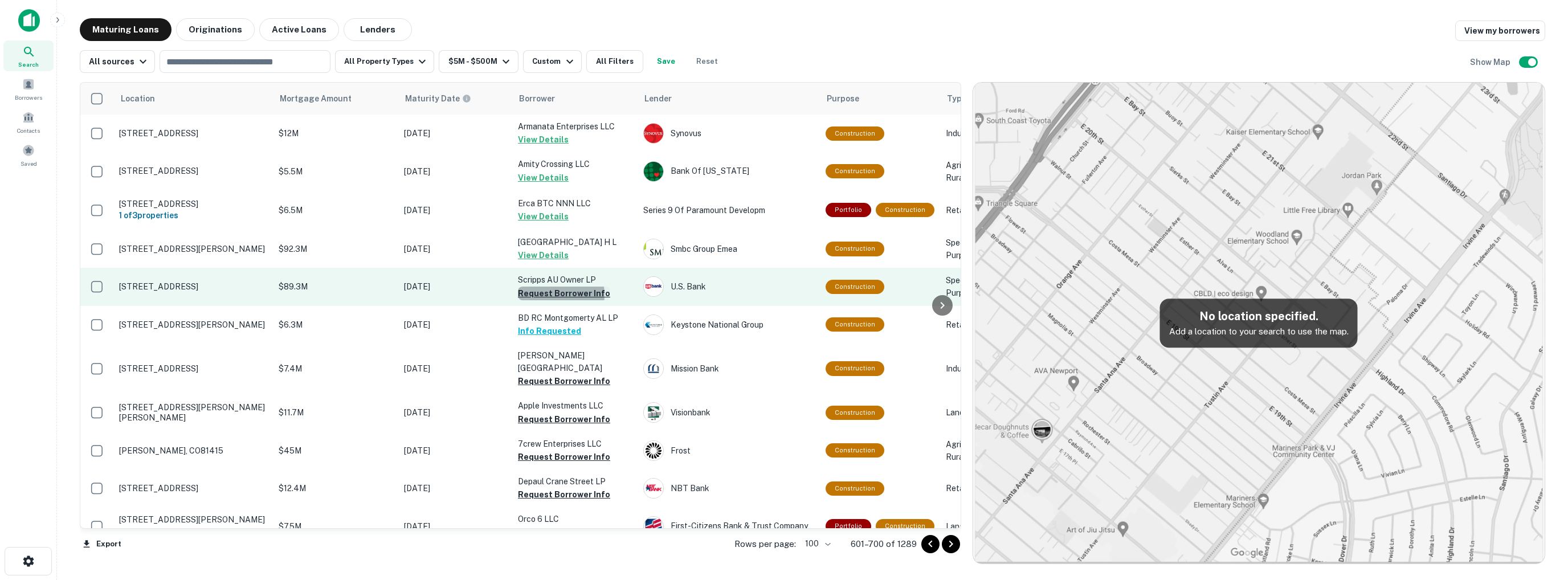
click at [554, 294] on button "Request Borrower Info" at bounding box center [563, 294] width 92 height 13
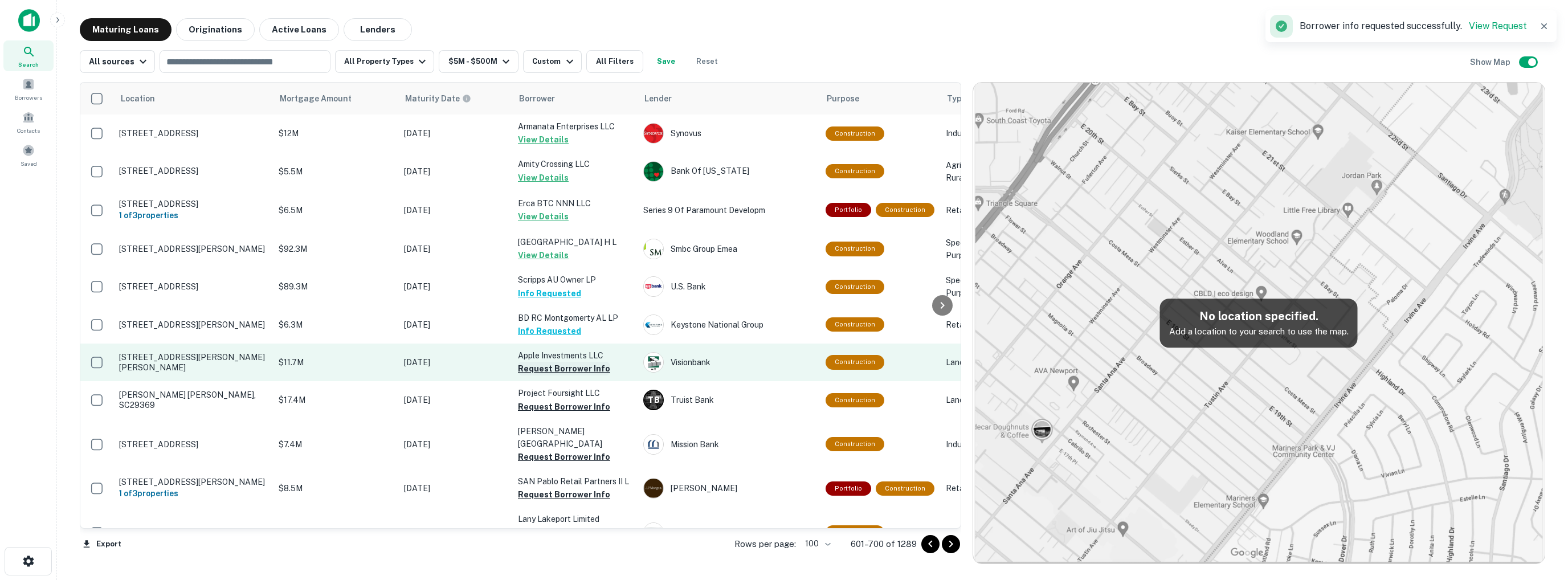
click at [576, 370] on button "Request Borrower Info" at bounding box center [563, 369] width 92 height 13
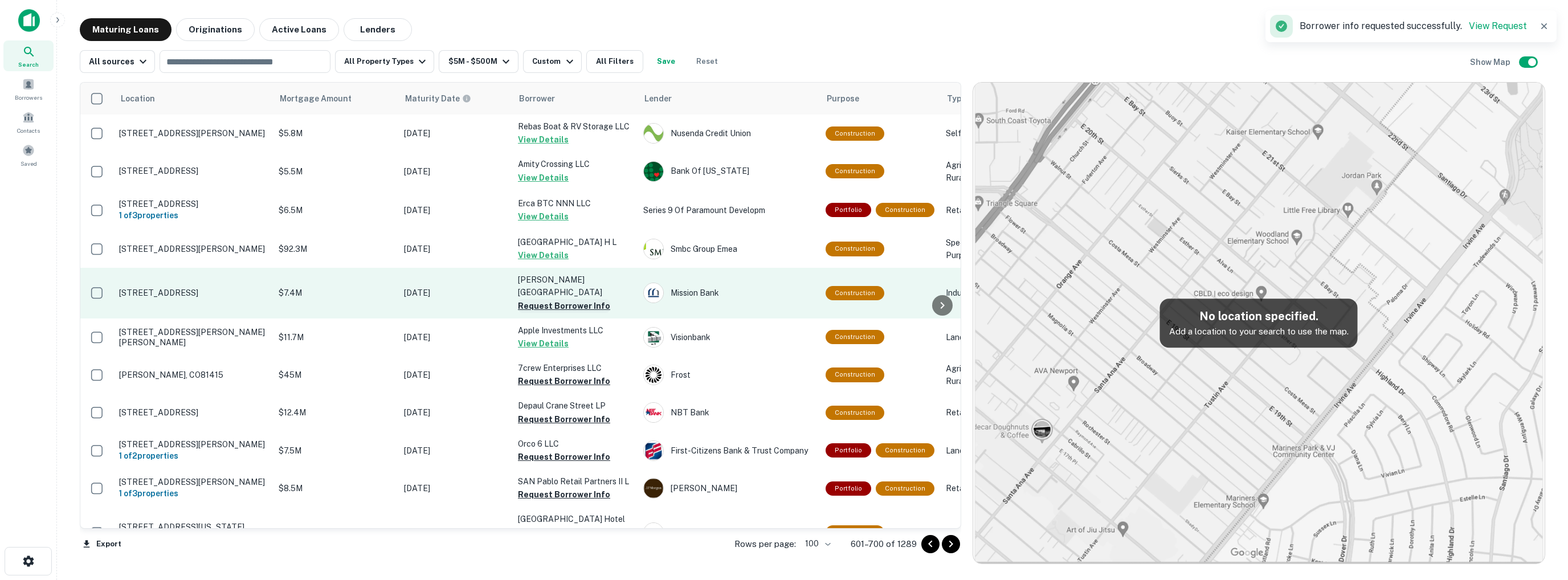
click at [548, 308] on button "Request Borrower Info" at bounding box center [563, 306] width 92 height 13
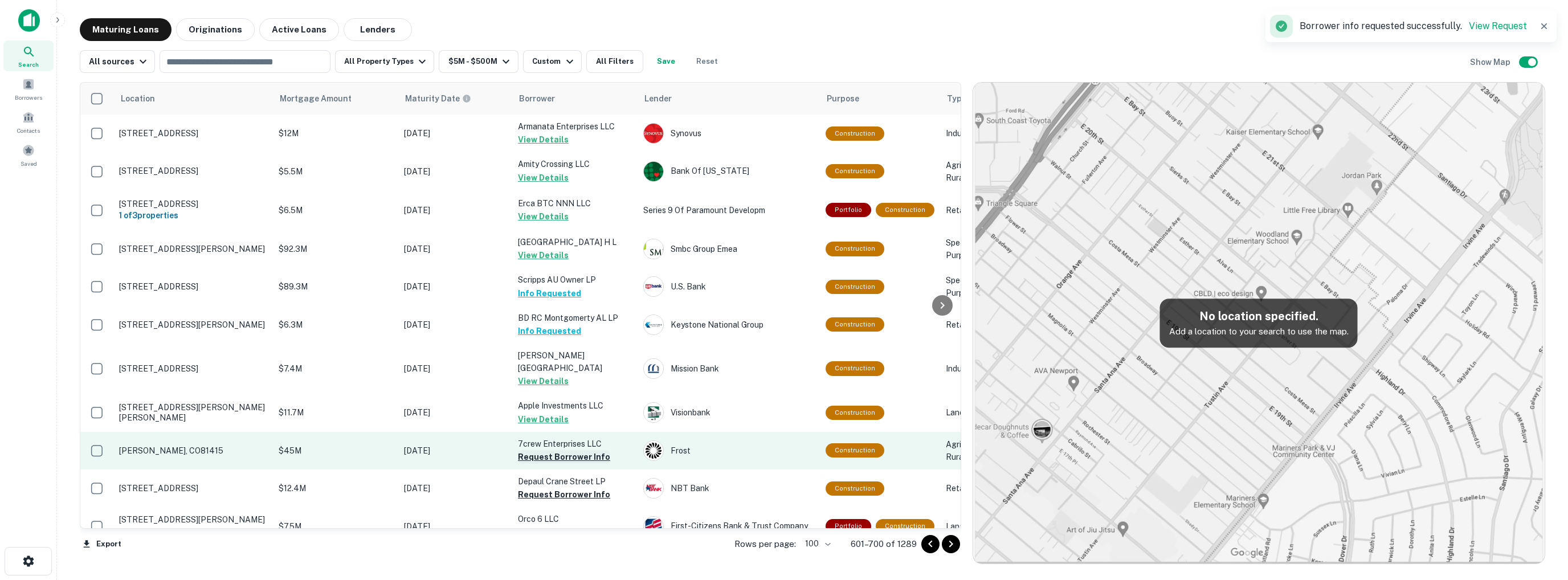
click at [558, 456] on button "Request Borrower Info" at bounding box center [563, 457] width 92 height 13
click at [558, 456] on td "7crew Enterprises LLC Request Borrower Info" at bounding box center [575, 450] width 125 height 37
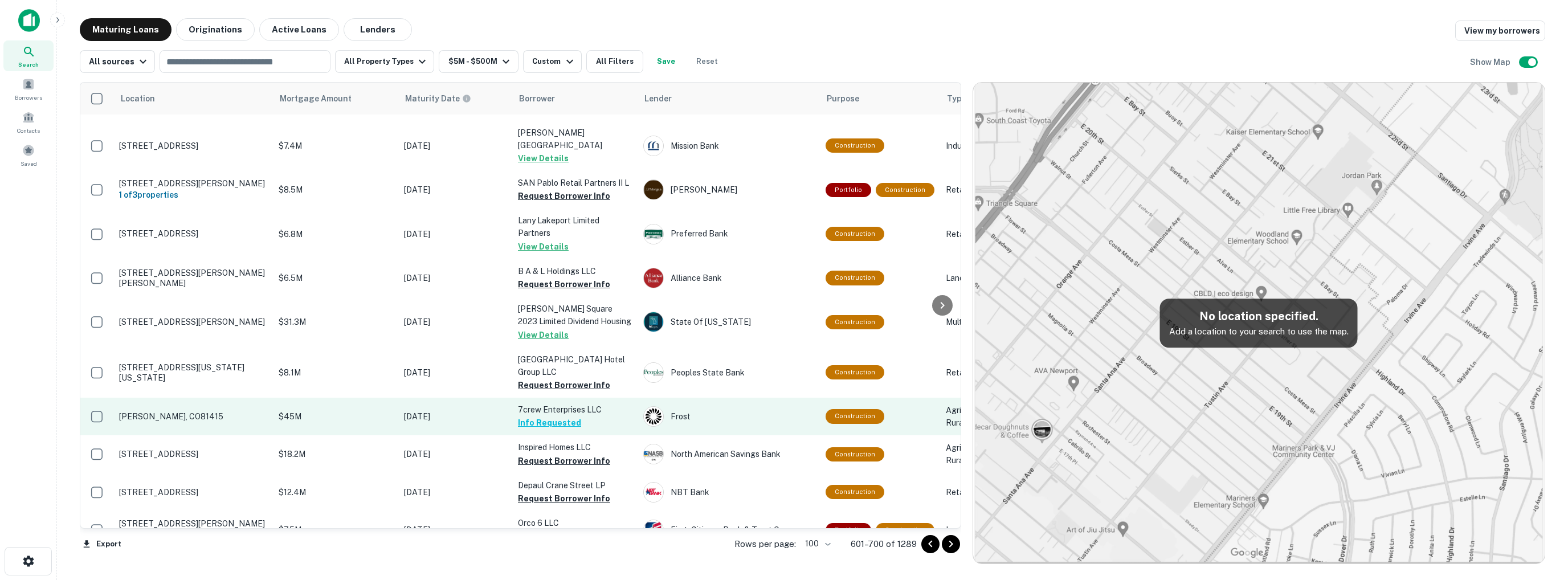
scroll to position [285, 0]
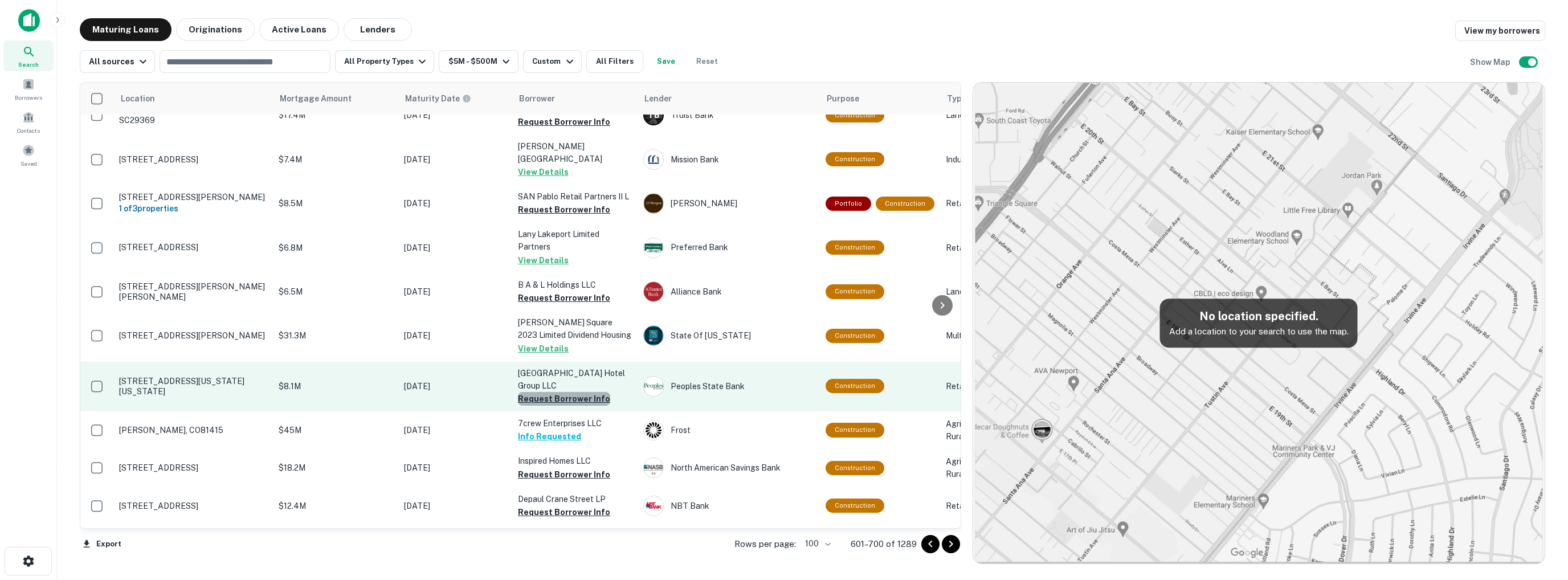
click at [571, 405] on button "Request Borrower Info" at bounding box center [563, 399] width 92 height 13
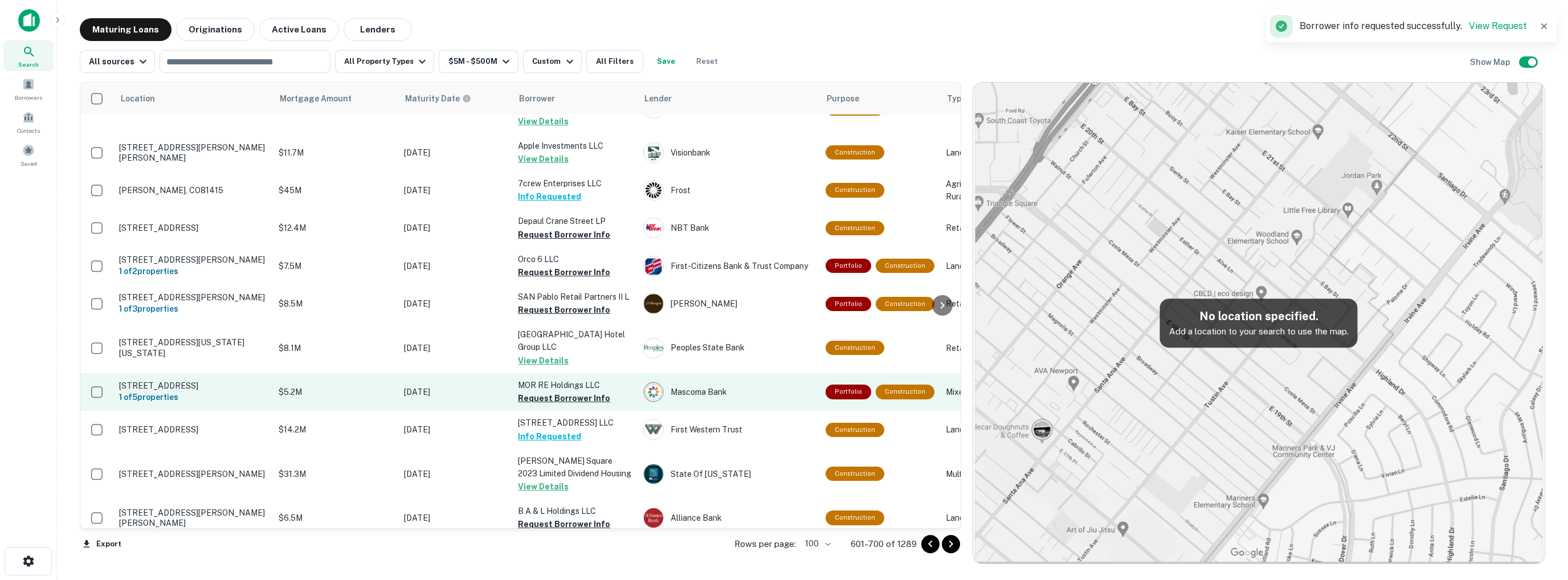
scroll to position [0, 0]
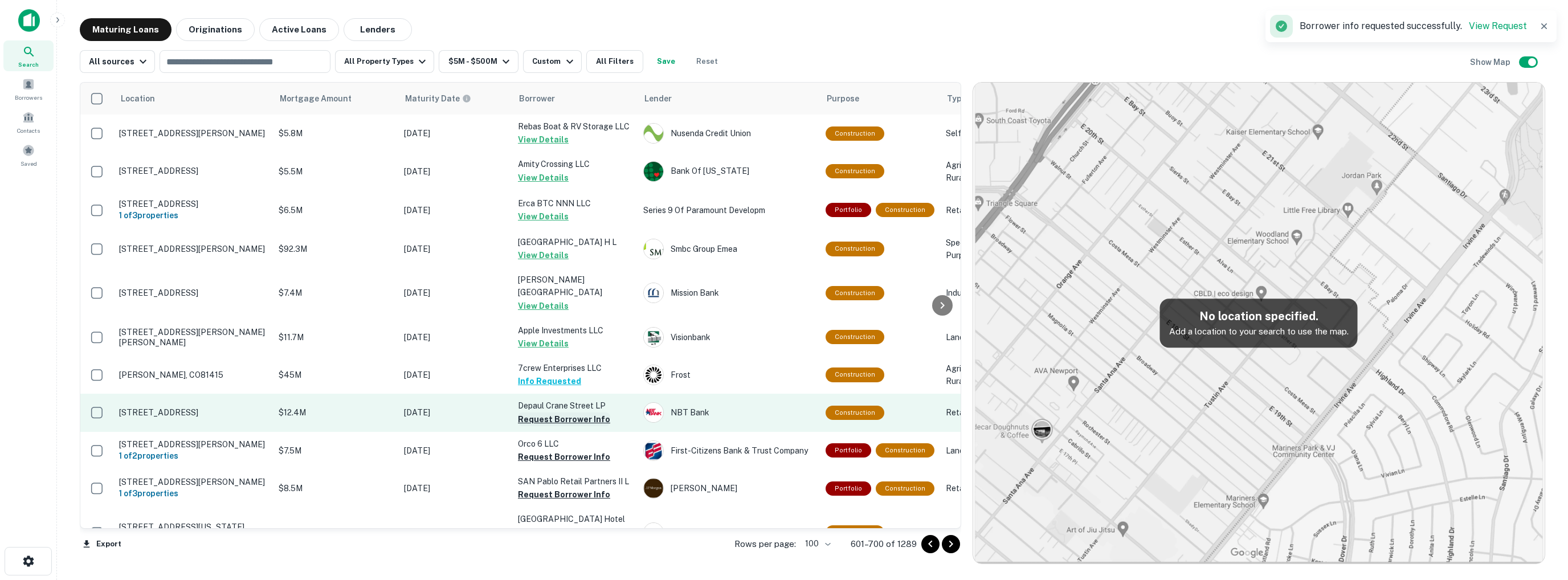
click at [560, 417] on button "Request Borrower Info" at bounding box center [563, 420] width 92 height 13
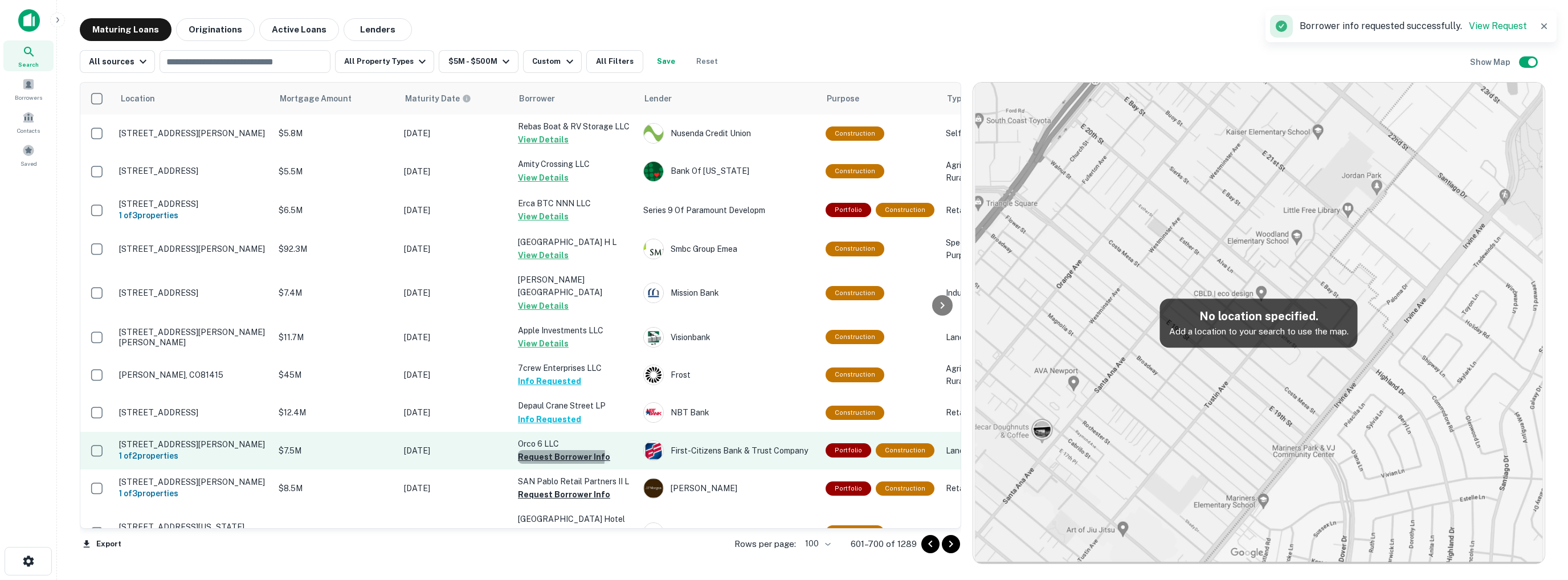
click at [560, 459] on button "Request Borrower Info" at bounding box center [563, 457] width 92 height 13
